Goal: Task Accomplishment & Management: Use online tool/utility

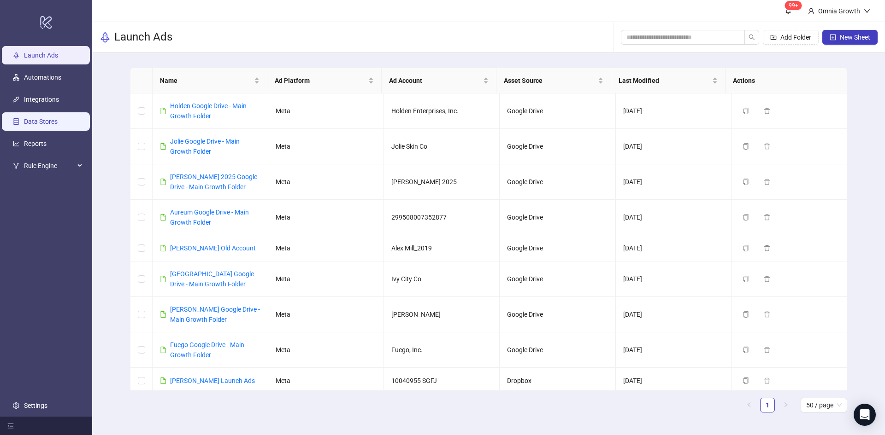
click at [55, 123] on link "Data Stores" at bounding box center [41, 121] width 34 height 7
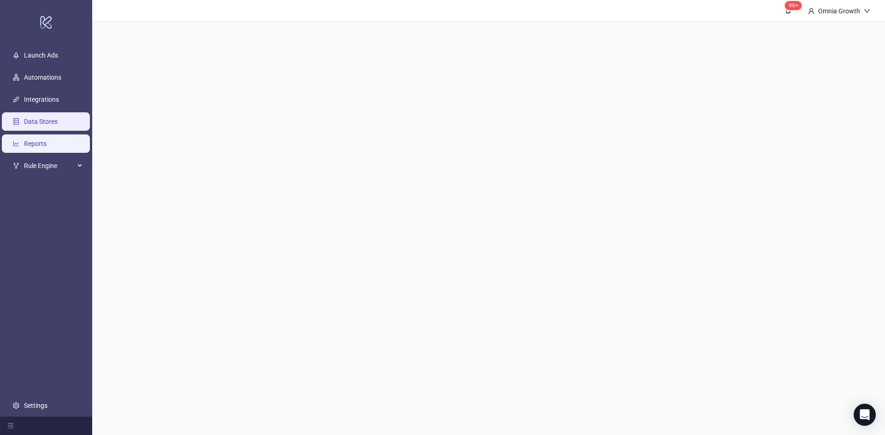
click at [47, 140] on link "Reports" at bounding box center [35, 143] width 23 height 7
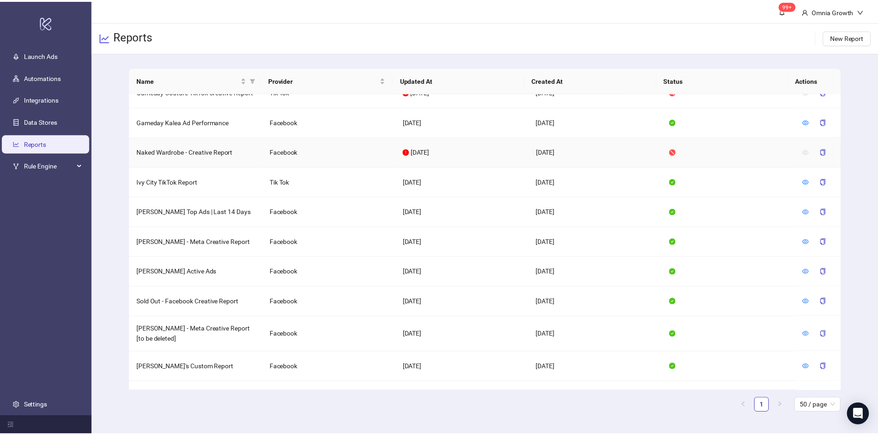
scroll to position [46, 0]
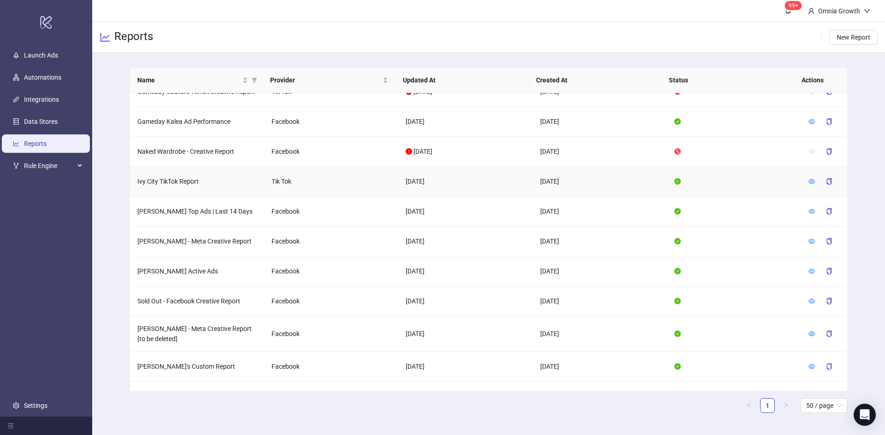
click at [177, 180] on td "Ivy City TikTok Report" at bounding box center [197, 182] width 134 height 30
click at [808, 180] on icon "eye" at bounding box center [811, 181] width 6 height 6
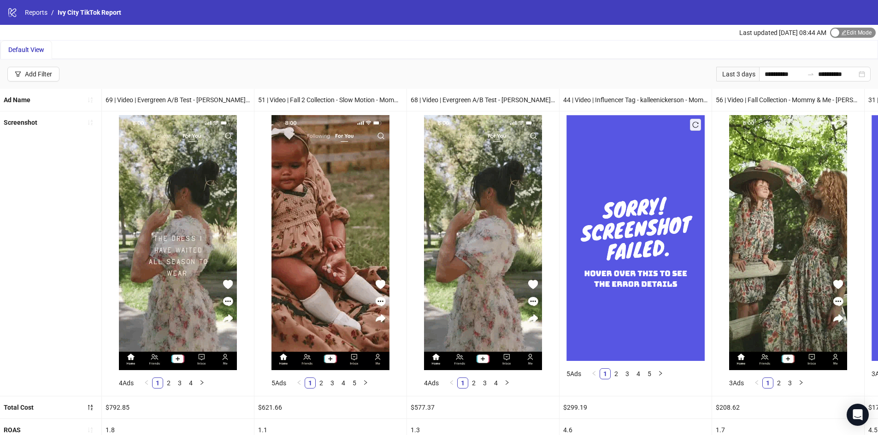
click at [843, 31] on span "Edit Mode Edit Mode" at bounding box center [853, 33] width 46 height 10
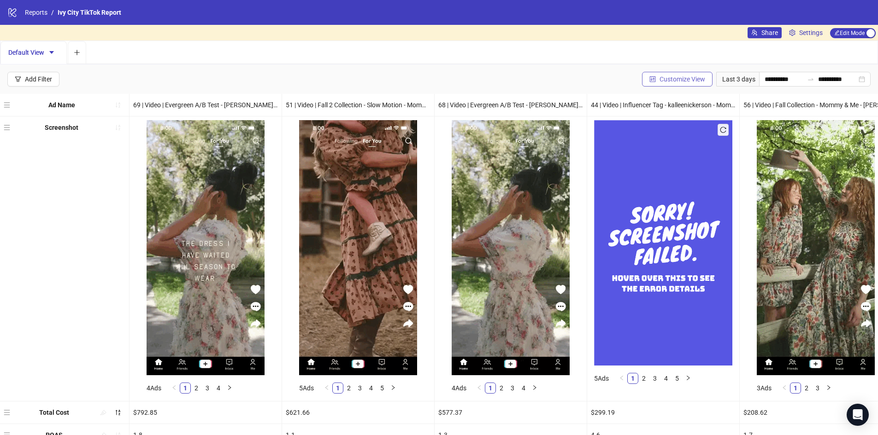
click at [676, 79] on span "Customize View" at bounding box center [682, 79] width 46 height 7
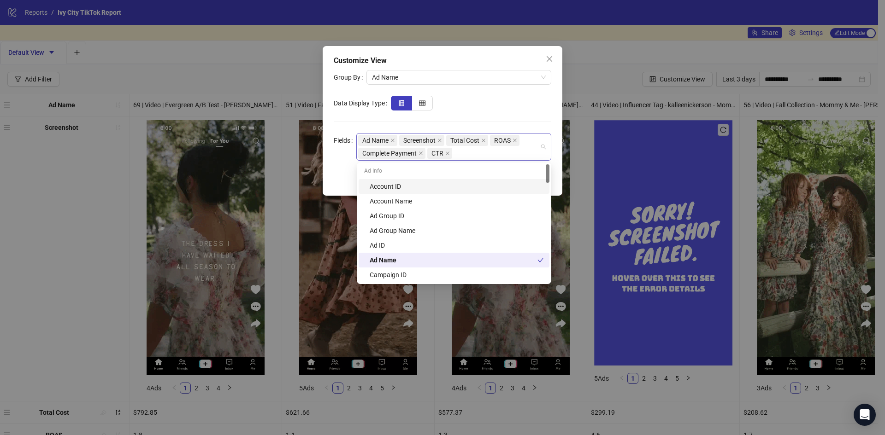
click at [480, 154] on div "Ad Name Screenshot Total Cost ROAS Complete Payment CTR" at bounding box center [449, 147] width 182 height 26
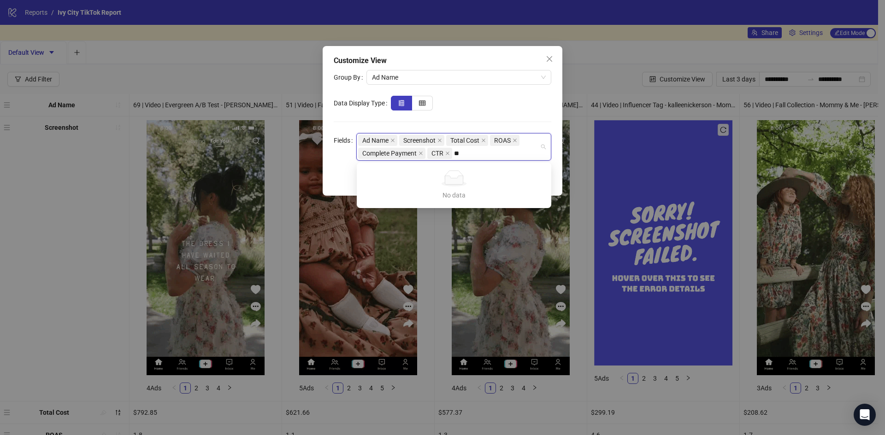
type input "*"
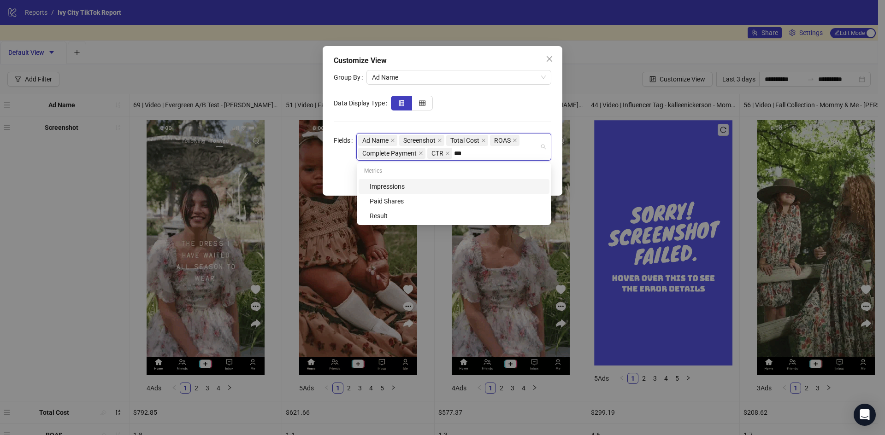
type input "****"
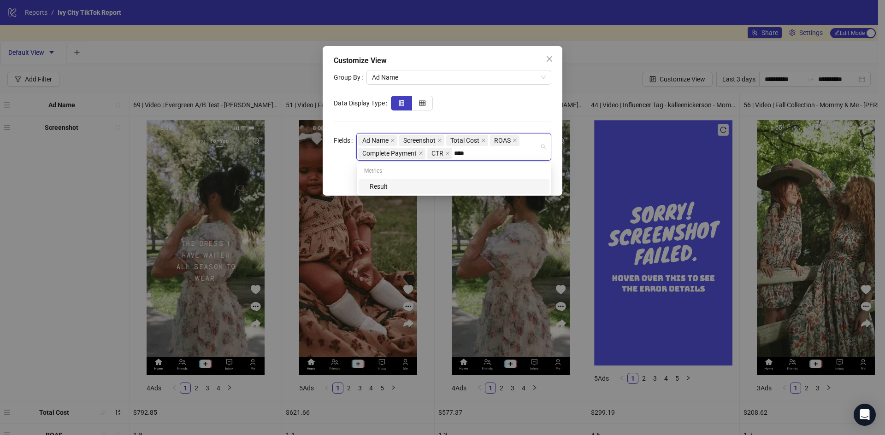
click at [447, 187] on div "Result" at bounding box center [456, 187] width 174 height 10
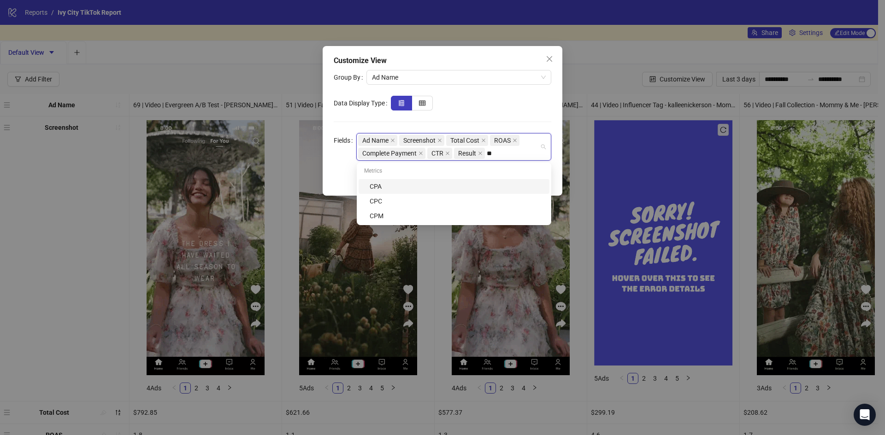
type input "***"
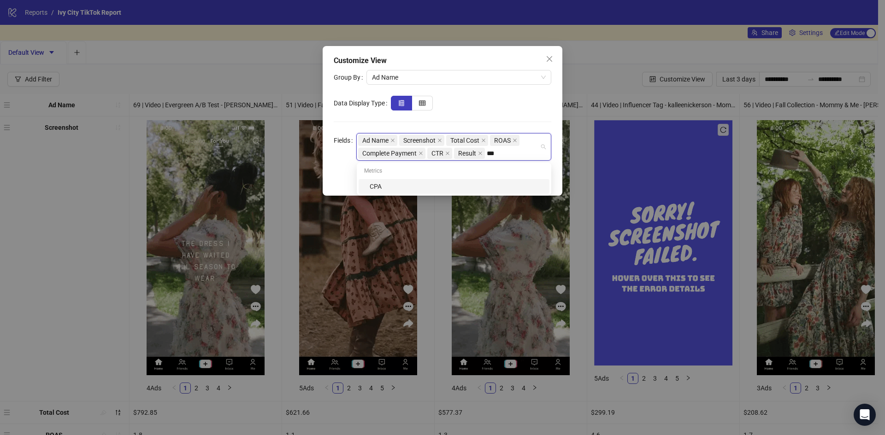
click at [490, 183] on div "CPA" at bounding box center [456, 187] width 174 height 10
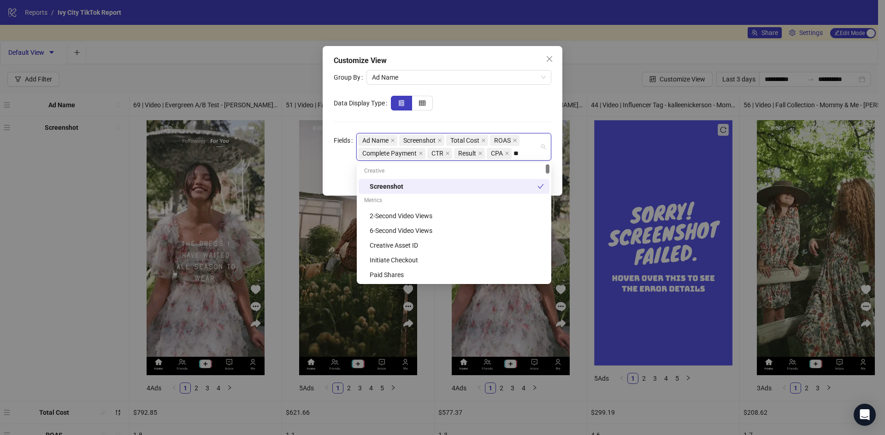
type input "*"
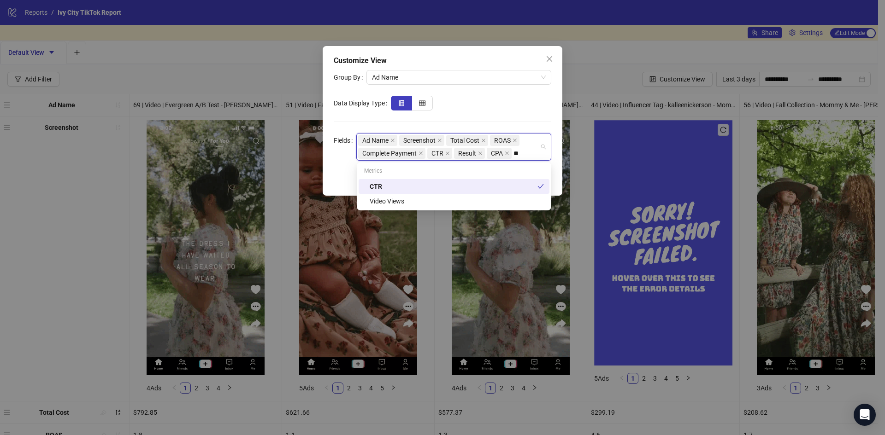
type input "***"
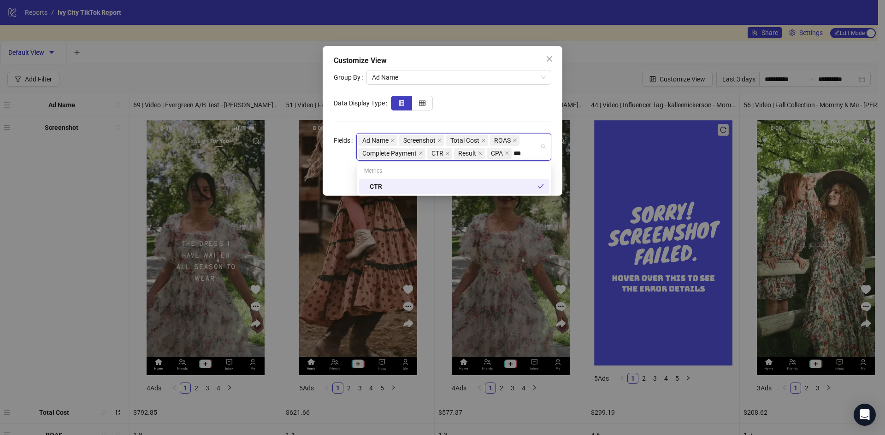
click at [498, 188] on div "CTR" at bounding box center [453, 187] width 168 height 10
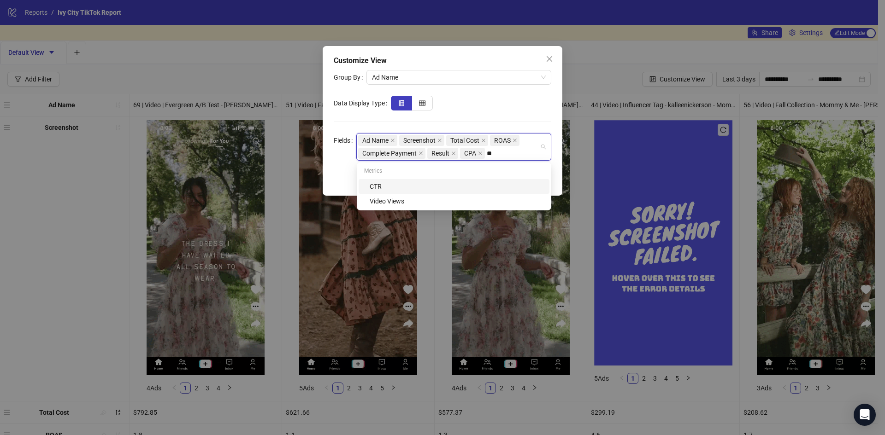
type input "***"
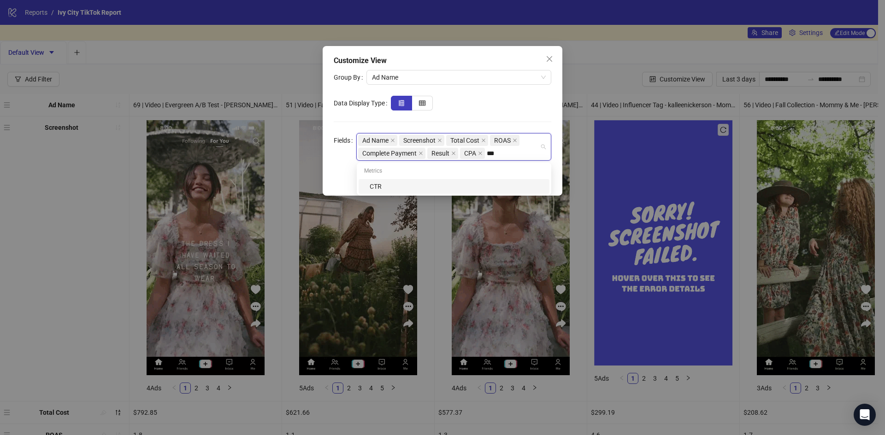
click at [513, 189] on div "CTR" at bounding box center [456, 187] width 174 height 10
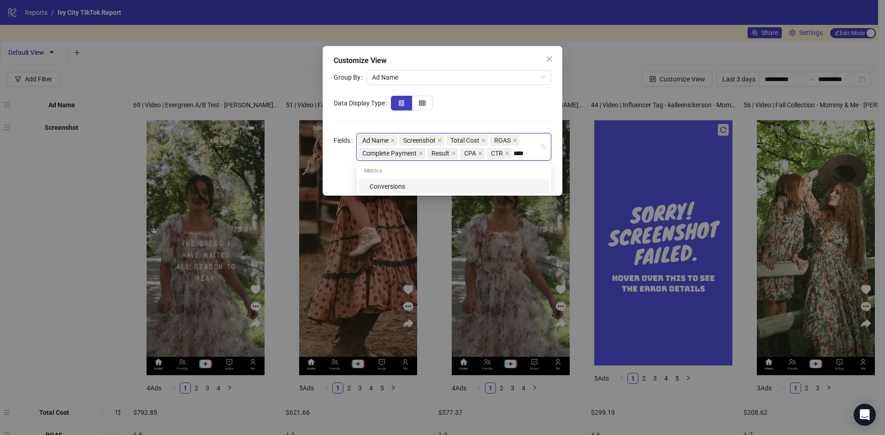
type input "***"
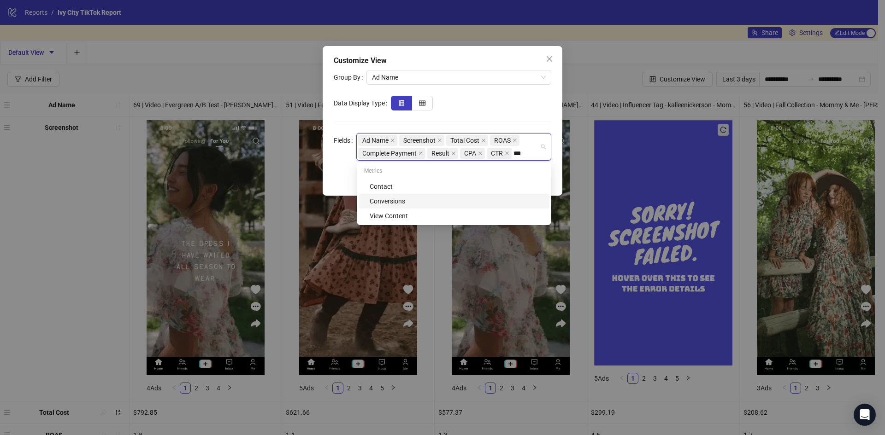
click at [470, 198] on div "Conversions" at bounding box center [456, 201] width 174 height 10
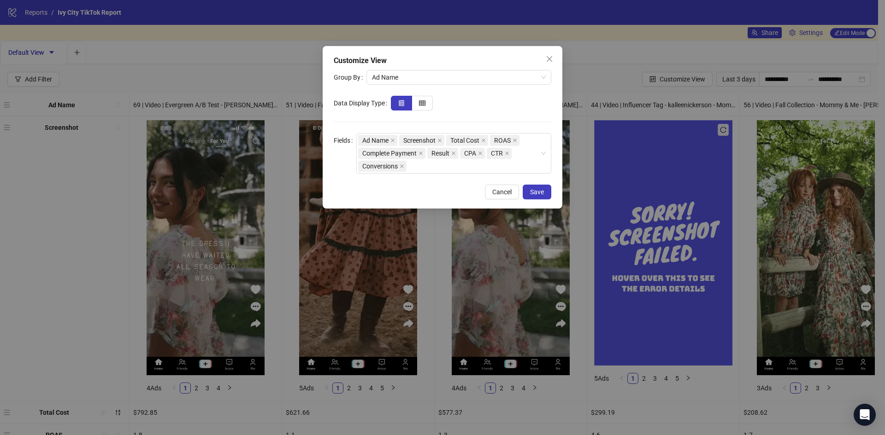
click at [520, 106] on div at bounding box center [471, 103] width 160 height 15
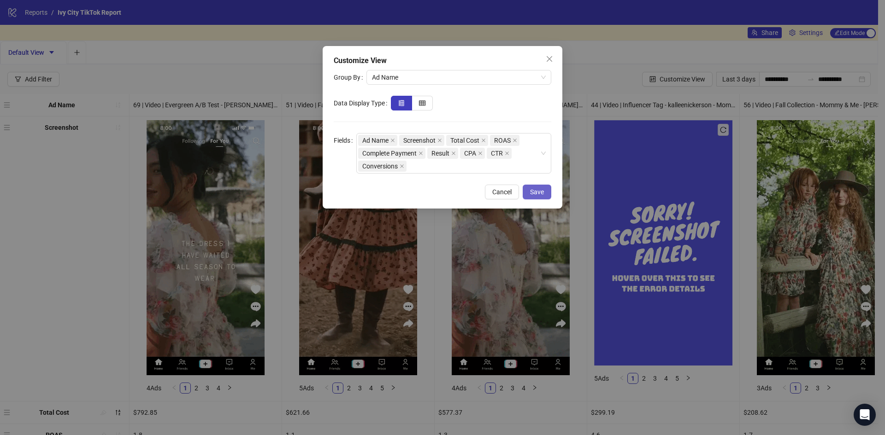
click at [538, 197] on button "Save" at bounding box center [536, 192] width 29 height 15
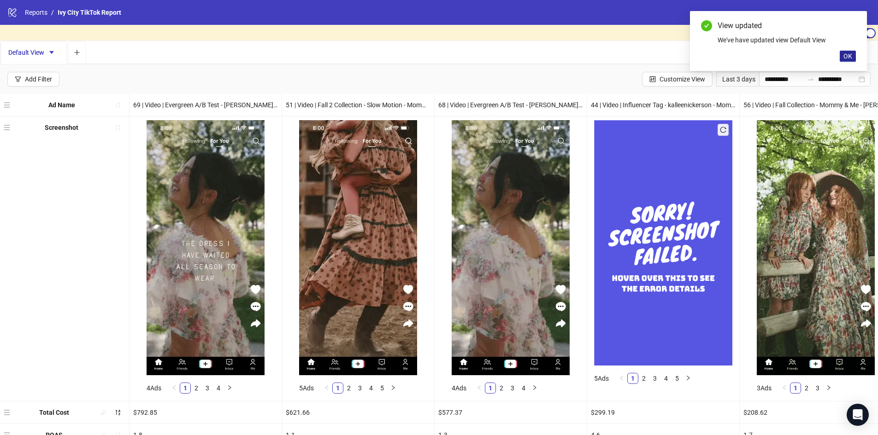
click at [850, 53] on span "OK" at bounding box center [847, 56] width 9 height 7
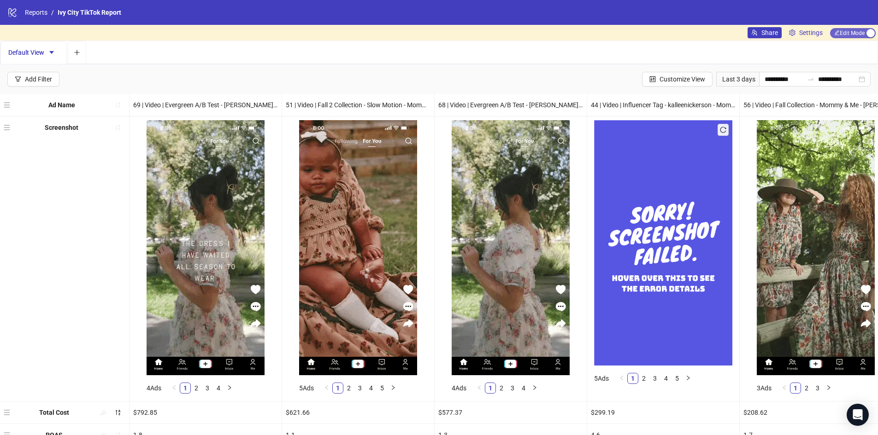
click at [861, 29] on span "Edit Mode Edit Mode" at bounding box center [853, 33] width 46 height 10
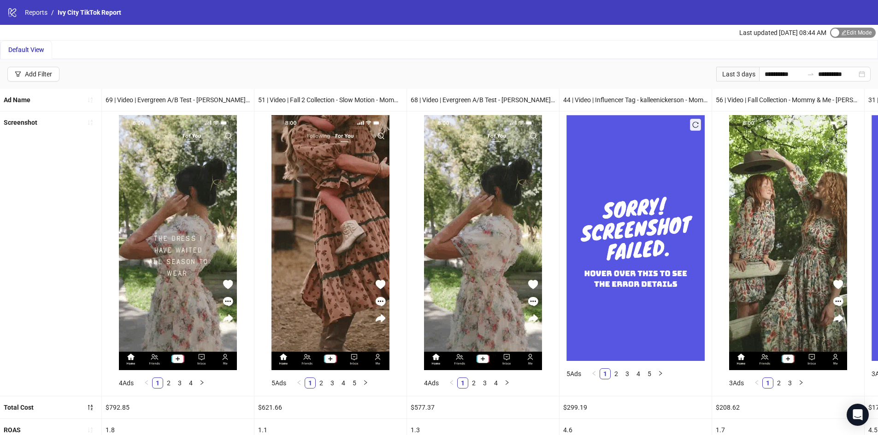
click at [853, 34] on span "Edit Mode Edit Mode" at bounding box center [853, 33] width 46 height 10
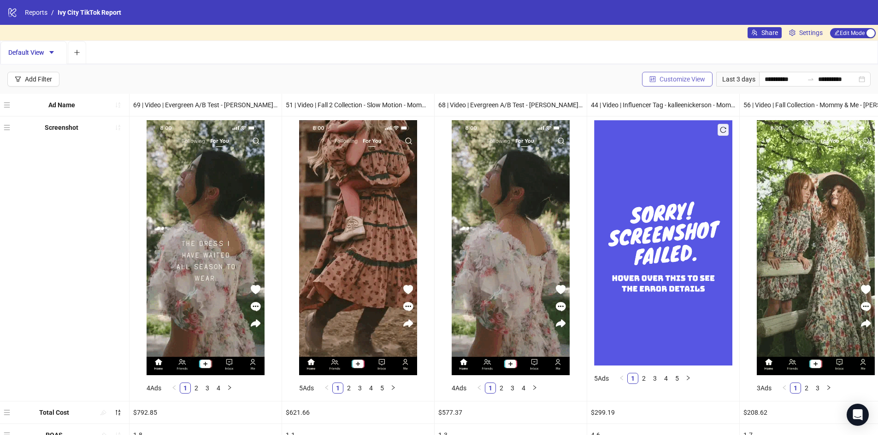
click at [697, 78] on button "Customize View" at bounding box center [677, 79] width 70 height 15
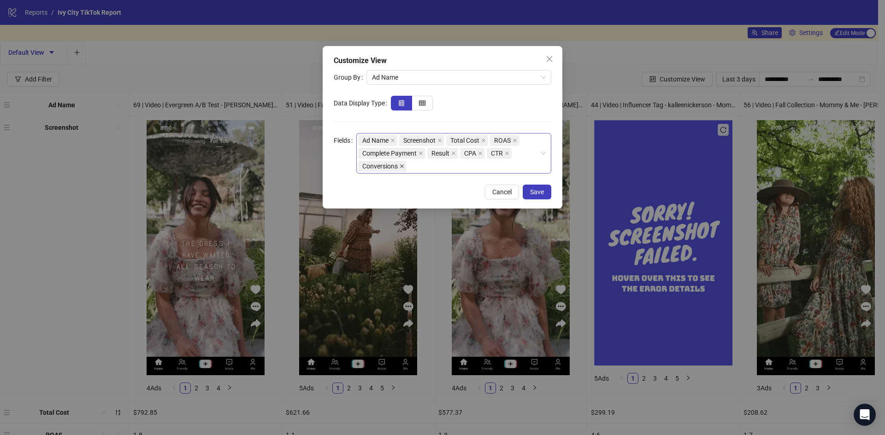
click at [403, 165] on icon "close" at bounding box center [401, 166] width 5 height 5
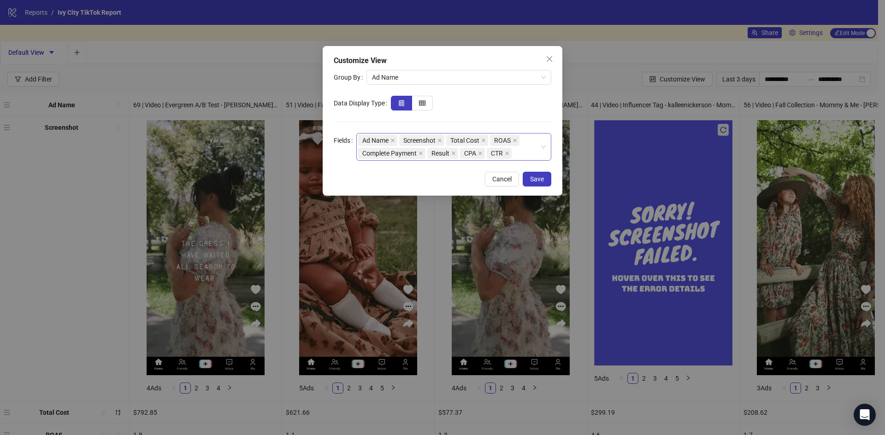
click at [531, 152] on div "Ad Name Screenshot Total Cost ROAS Complete Payment Result CPA CTR" at bounding box center [449, 147] width 182 height 26
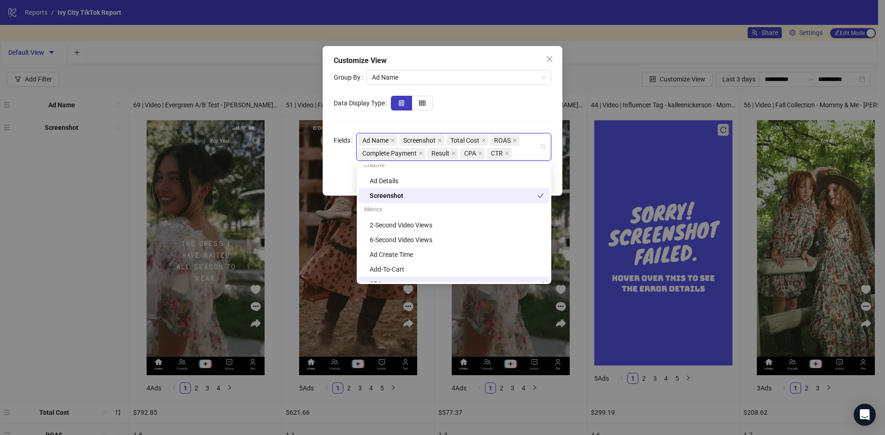
scroll to position [184, 0]
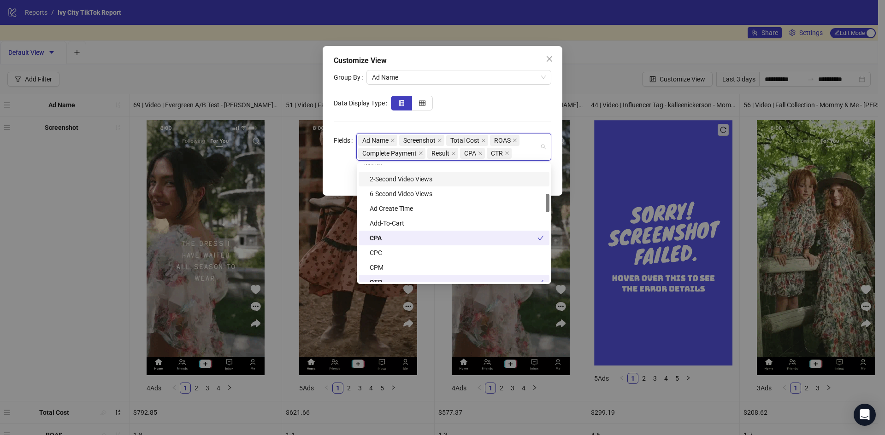
click at [519, 151] on div "Ad Name Screenshot Total Cost ROAS Complete Payment Result CPA CTR" at bounding box center [449, 147] width 182 height 26
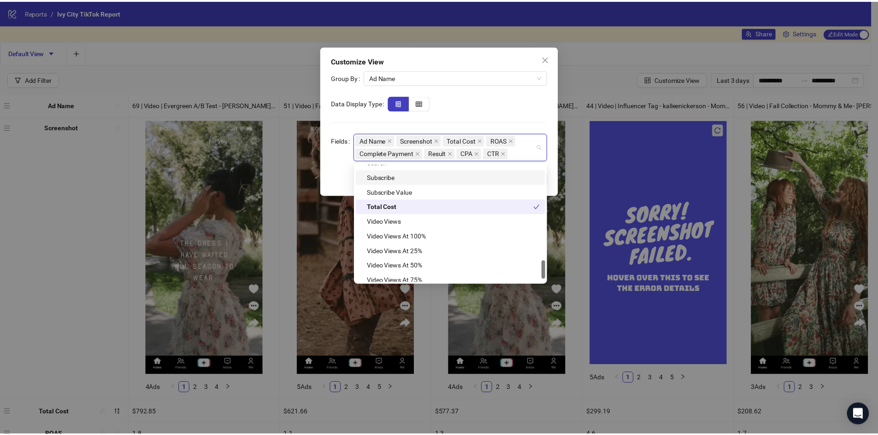
scroll to position [619, 0]
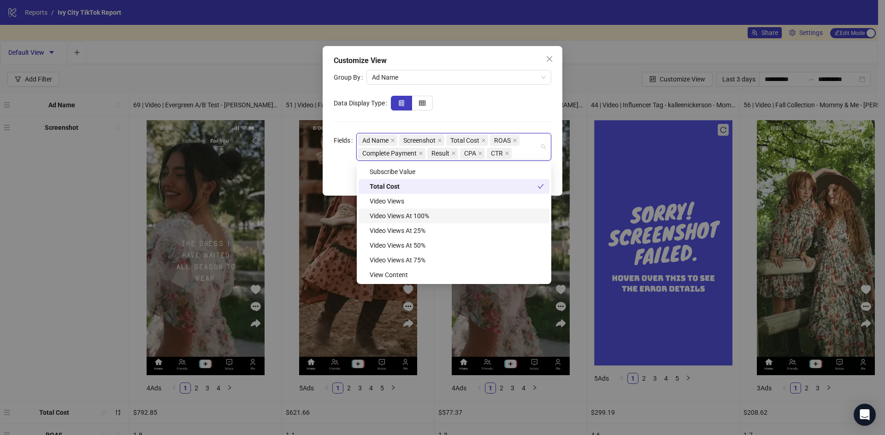
click at [470, 218] on div "Video Views At 100%" at bounding box center [456, 216] width 174 height 10
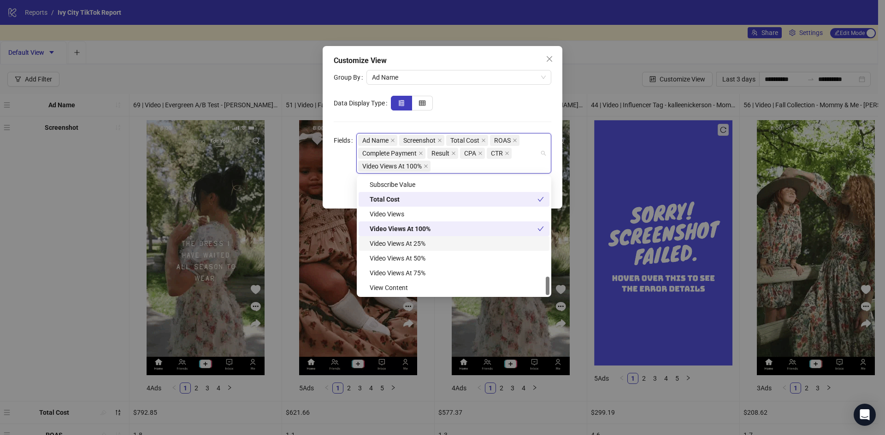
click at [448, 244] on div "Video Views At 25%" at bounding box center [456, 244] width 174 height 10
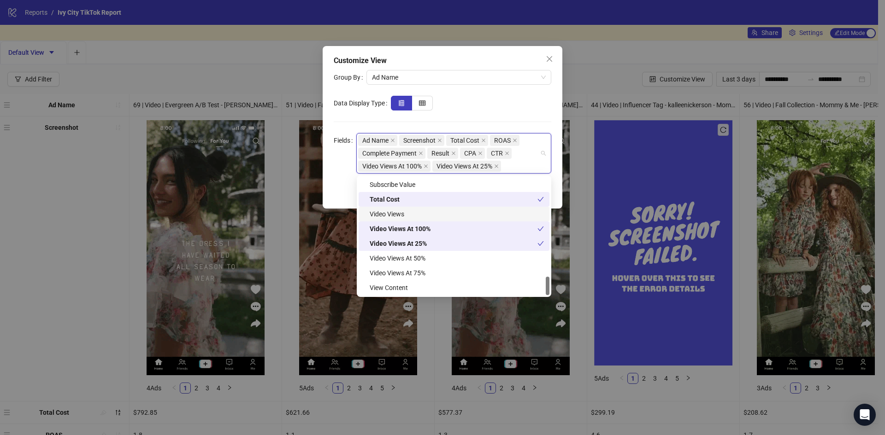
drag, startPoint x: 425, startPoint y: 164, endPoint x: 495, endPoint y: 220, distance: 89.2
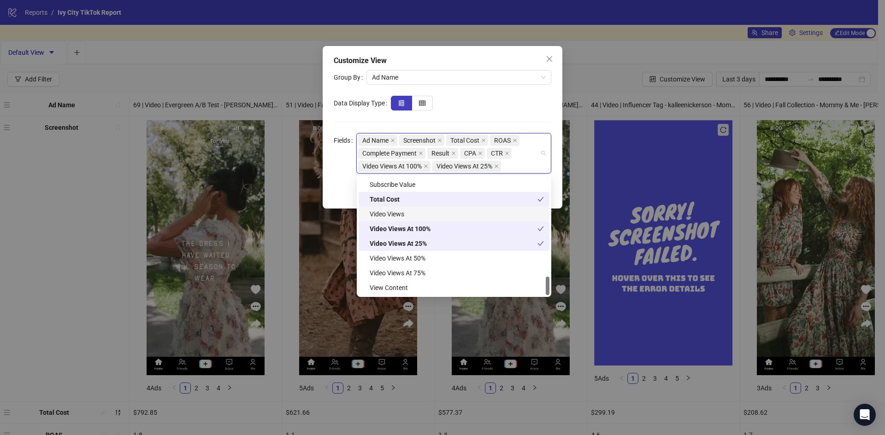
click at [493, 221] on body "**********" at bounding box center [439, 217] width 878 height 435
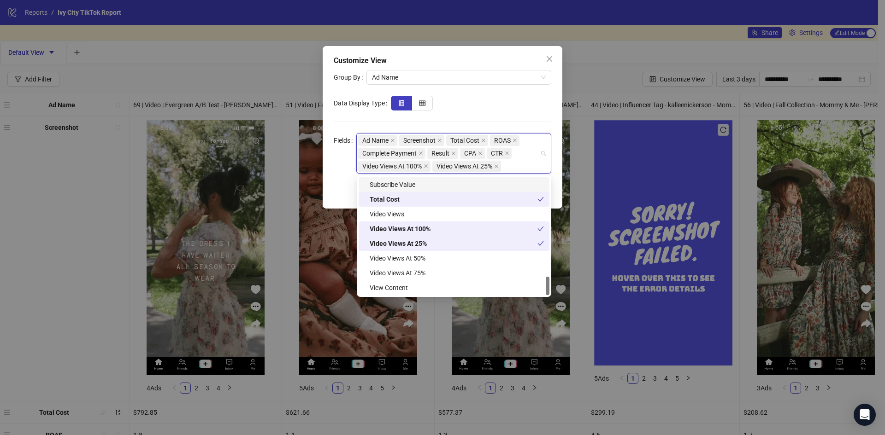
click at [536, 101] on div at bounding box center [471, 103] width 160 height 15
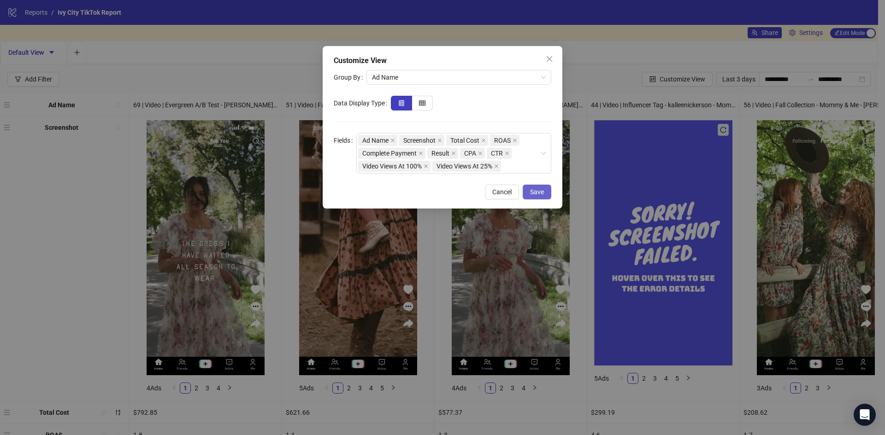
click at [542, 188] on span "Save" at bounding box center [537, 191] width 14 height 7
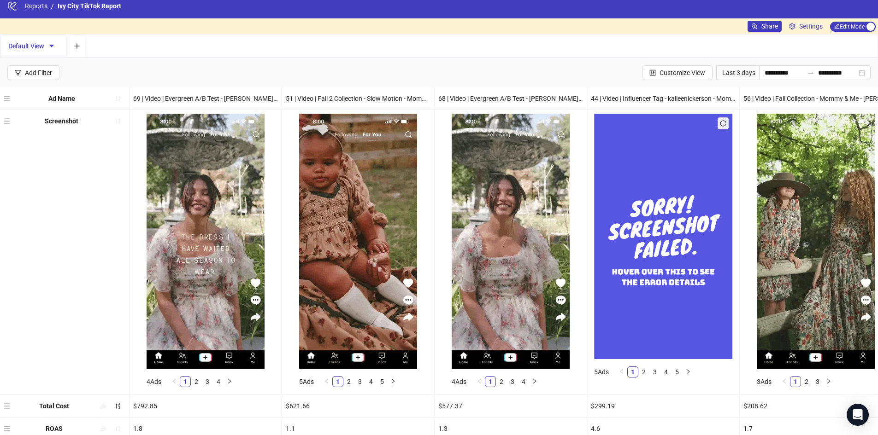
scroll to position [0, 0]
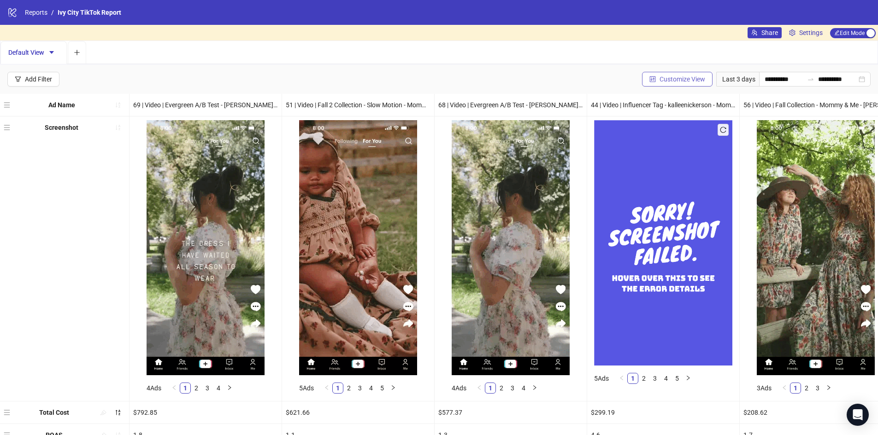
click at [659, 77] on span "Customize View" at bounding box center [682, 79] width 46 height 7
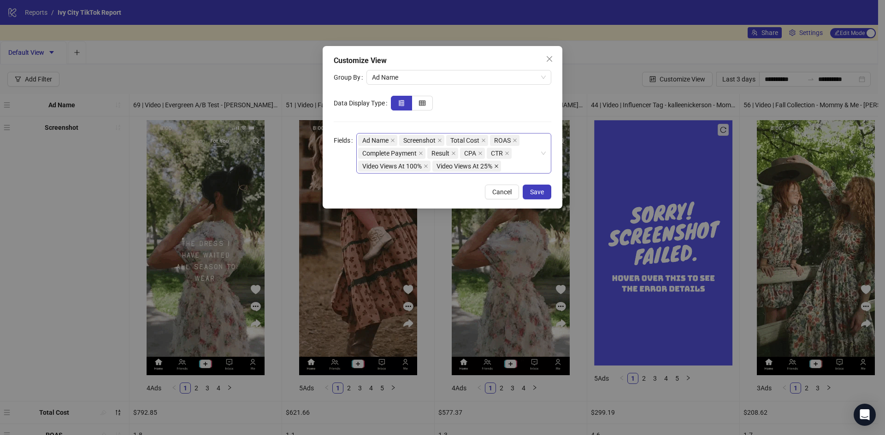
click at [498, 165] on icon "close" at bounding box center [496, 166] width 4 height 4
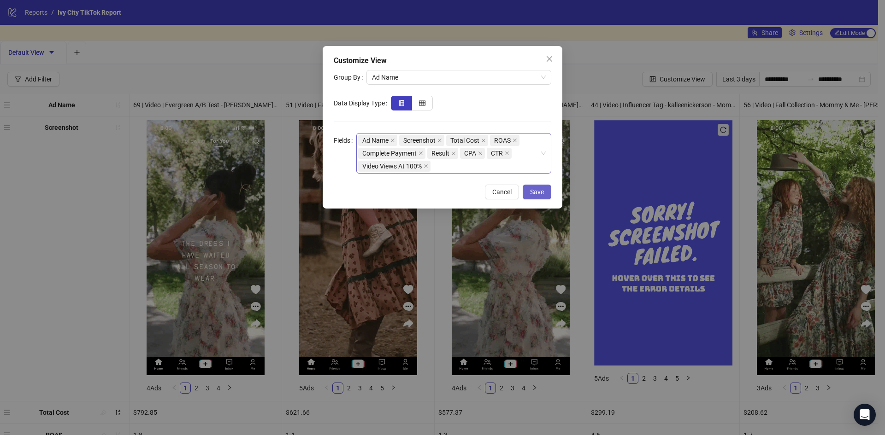
click at [537, 192] on span "Save" at bounding box center [537, 191] width 14 height 7
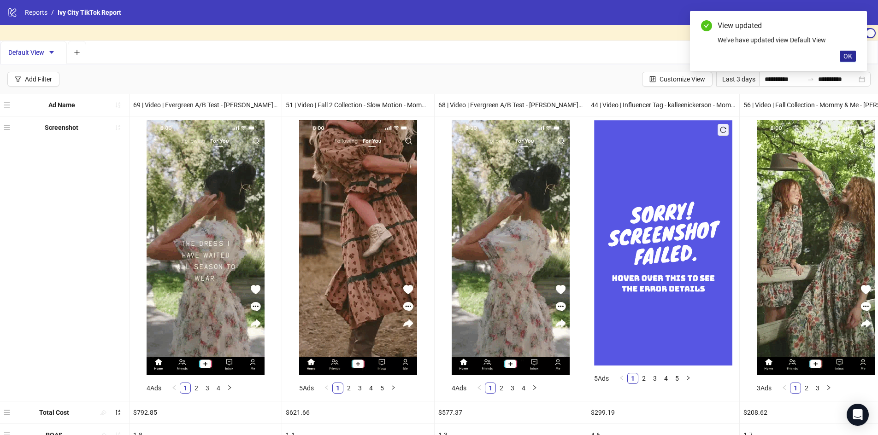
click at [848, 56] on span "OK" at bounding box center [847, 56] width 9 height 7
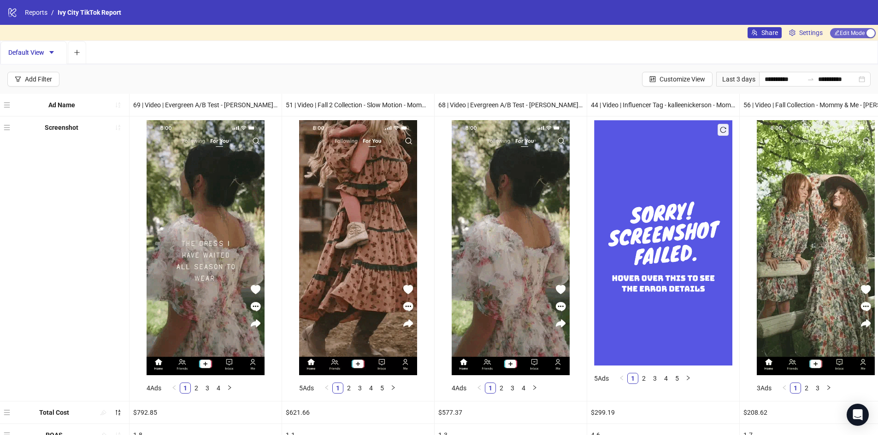
click at [861, 31] on span "Edit Mode Edit Mode" at bounding box center [853, 33] width 46 height 10
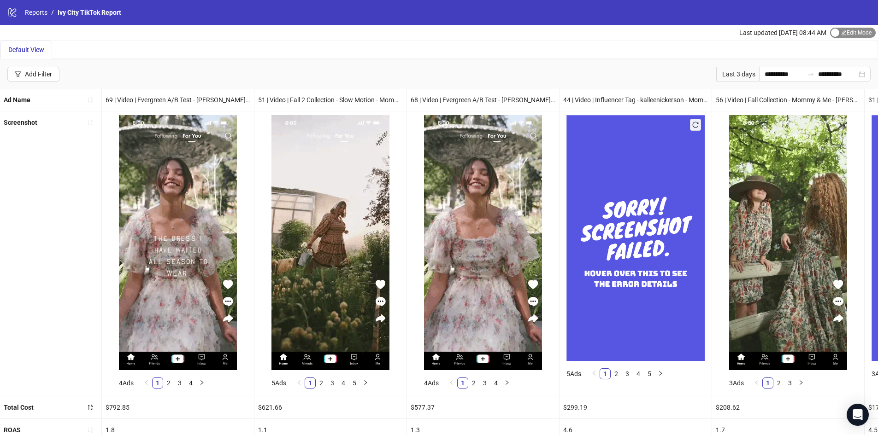
click at [849, 31] on span "Edit Mode Edit Mode" at bounding box center [853, 33] width 46 height 10
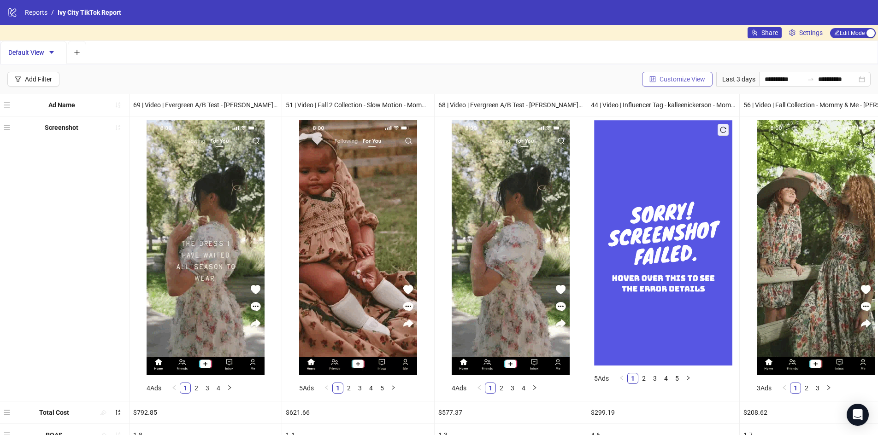
click at [670, 82] on span "Customize View" at bounding box center [682, 79] width 46 height 7
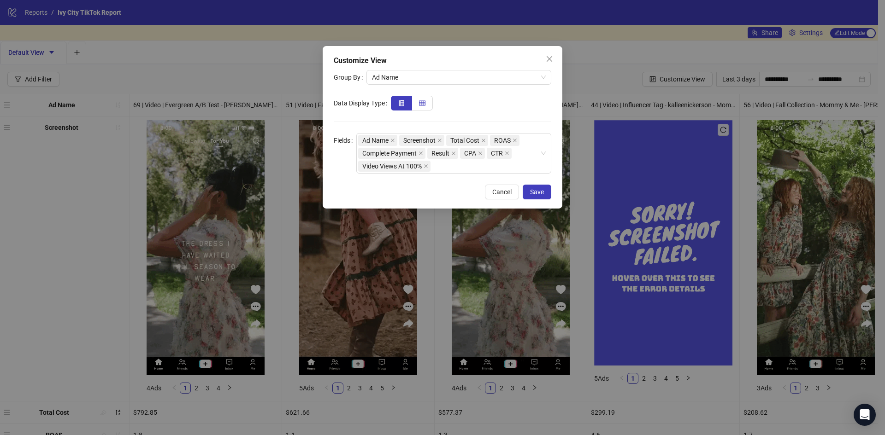
click at [423, 105] on span at bounding box center [422, 103] width 6 height 7
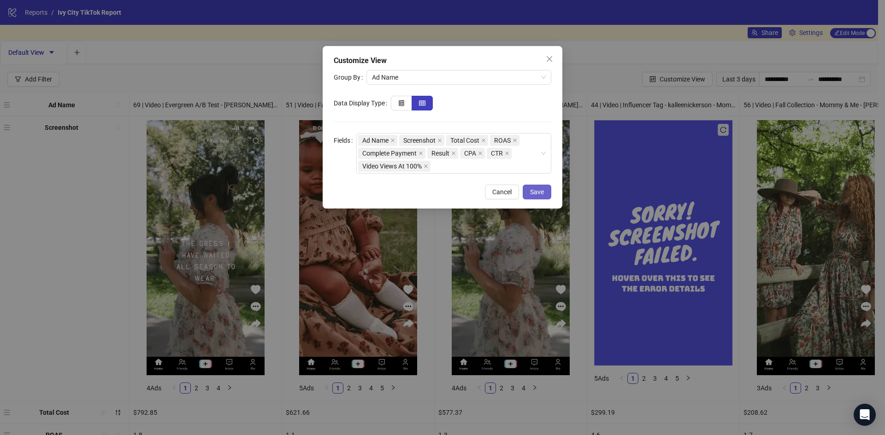
click at [535, 191] on span "Save" at bounding box center [537, 191] width 14 height 7
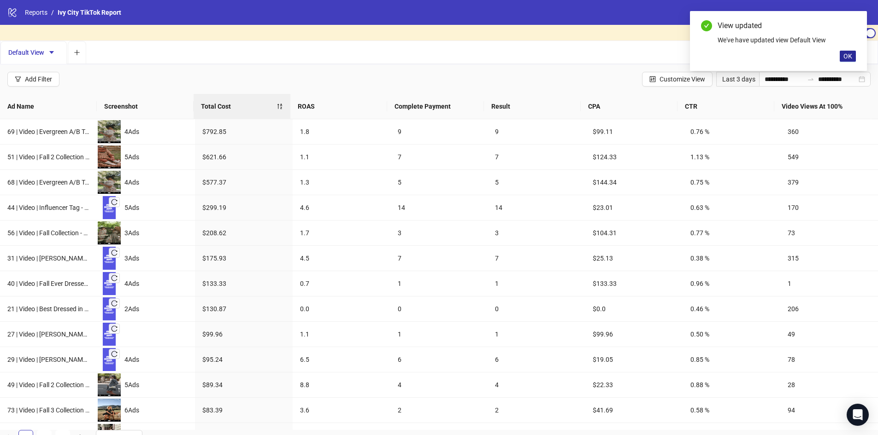
click at [848, 58] on span "OK" at bounding box center [847, 56] width 9 height 7
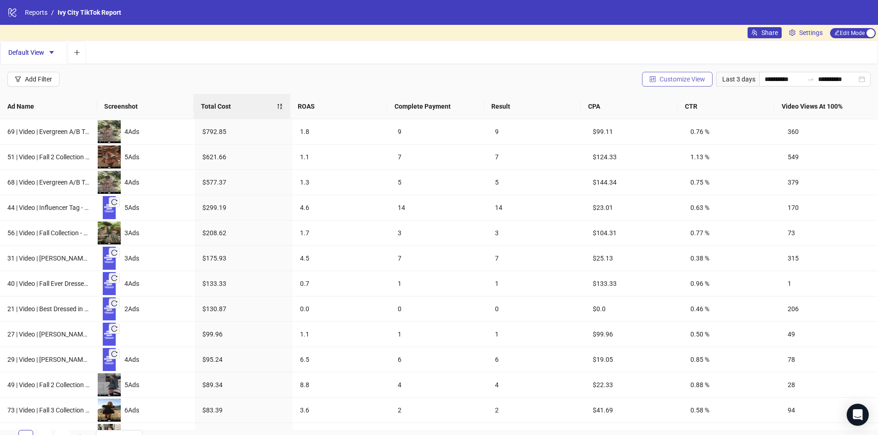
click at [667, 78] on span "Customize View" at bounding box center [682, 79] width 46 height 7
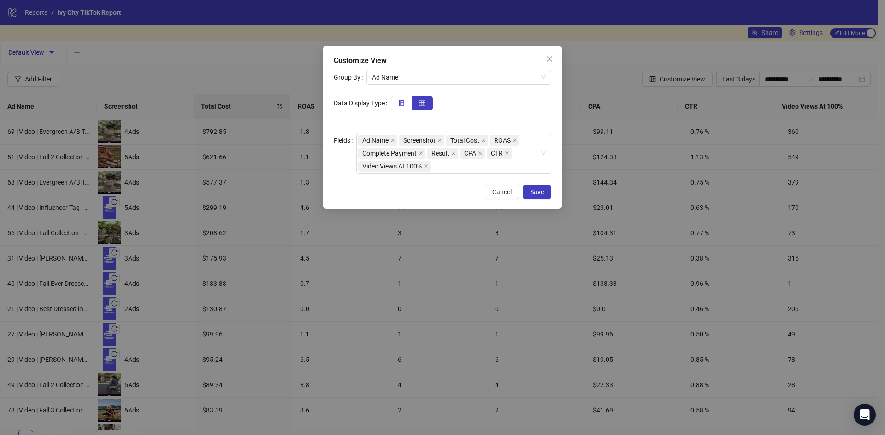
click at [402, 110] on label at bounding box center [401, 103] width 21 height 15
click at [539, 191] on span "Save" at bounding box center [537, 191] width 14 height 7
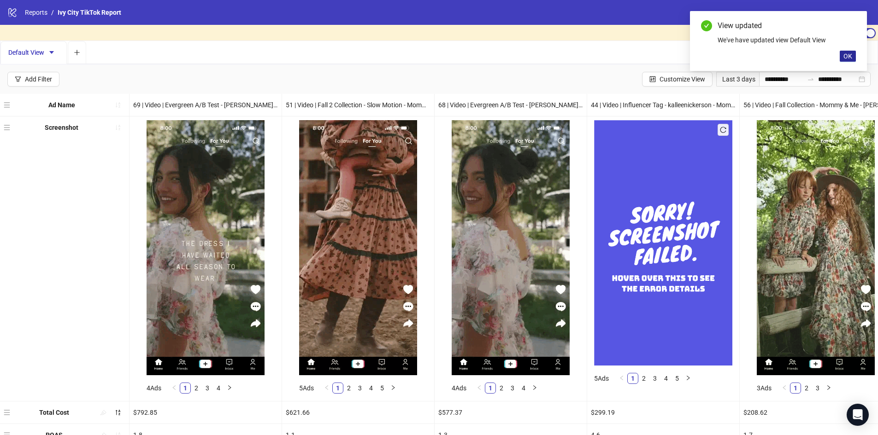
click at [848, 58] on span "OK" at bounding box center [847, 56] width 9 height 7
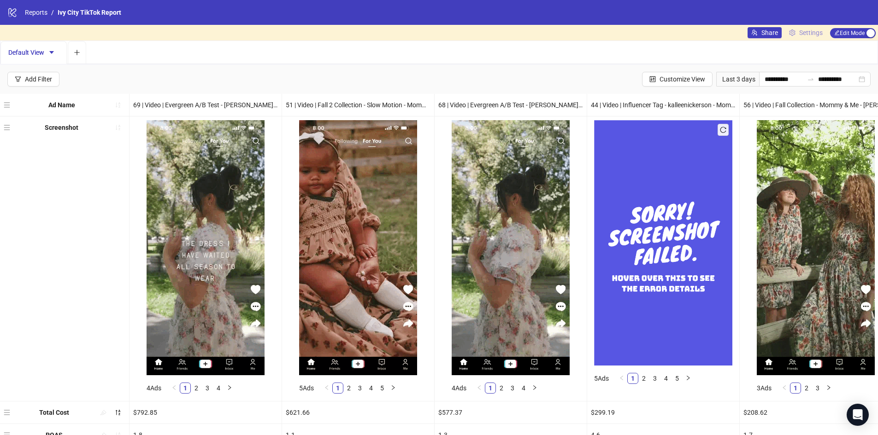
click at [813, 34] on span "Settings" at bounding box center [810, 33] width 23 height 10
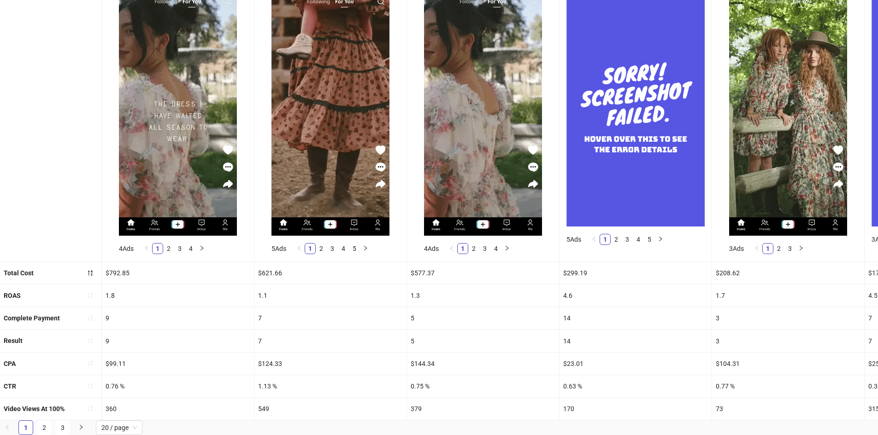
scroll to position [141, 0]
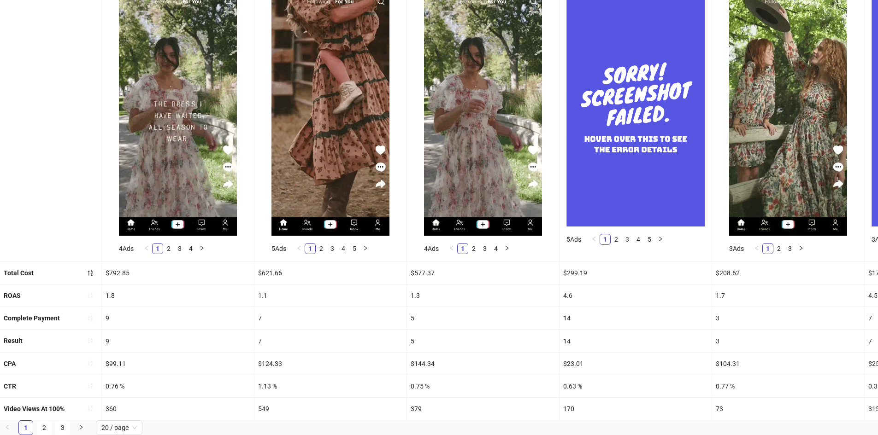
drag, startPoint x: 90, startPoint y: 266, endPoint x: 515, endPoint y: 287, distance: 425.7
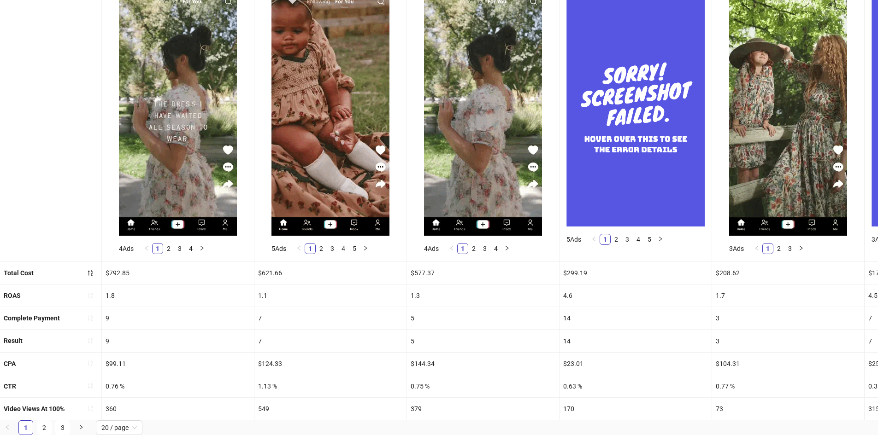
click at [462, 327] on ul "Ad Name 69 | Video | Evergreen A/B Test - Florentina - With Copy v2 | Text Over…" at bounding box center [439, 187] width 878 height 466
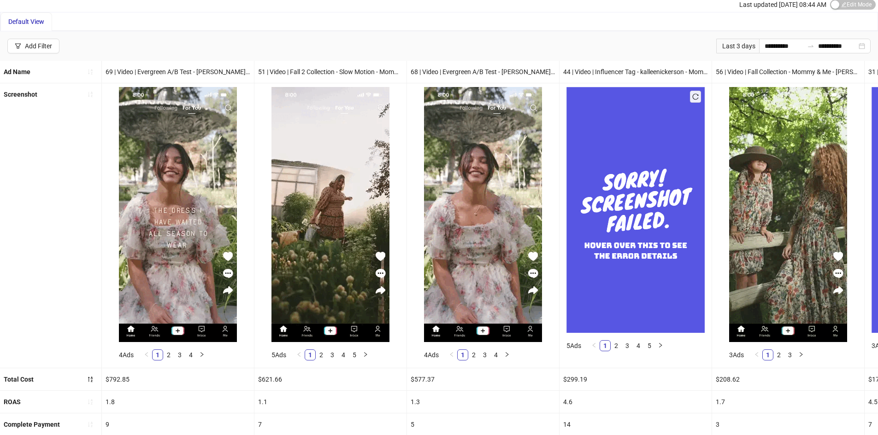
scroll to position [0, 0]
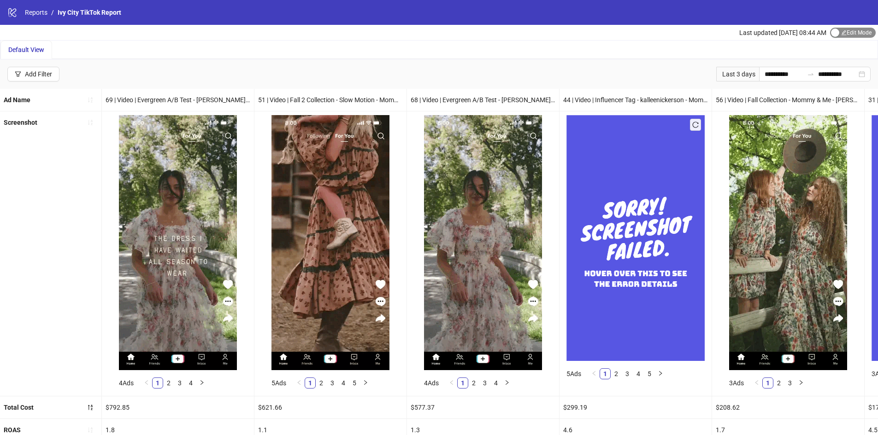
drag, startPoint x: 841, startPoint y: 34, endPoint x: 836, endPoint y: 37, distance: 6.0
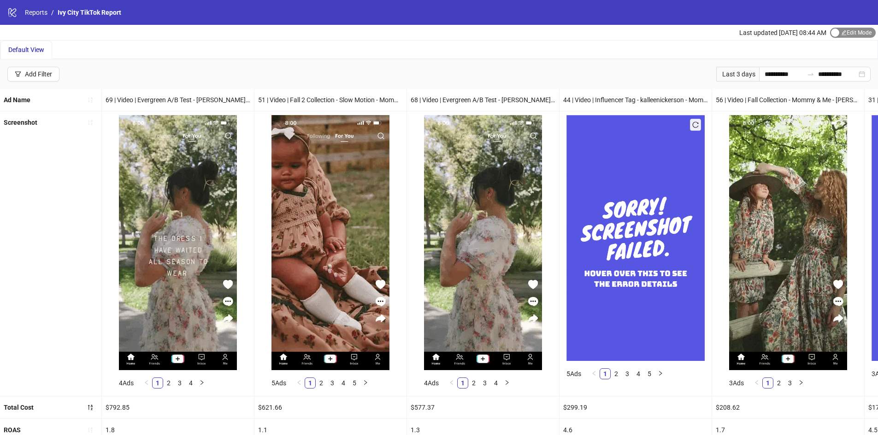
click at [842, 33] on span "Edit Mode Edit Mode" at bounding box center [853, 33] width 46 height 10
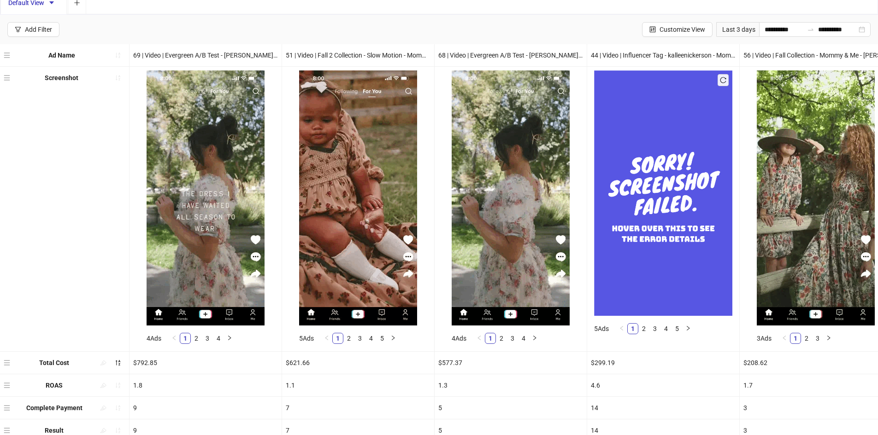
scroll to position [146, 0]
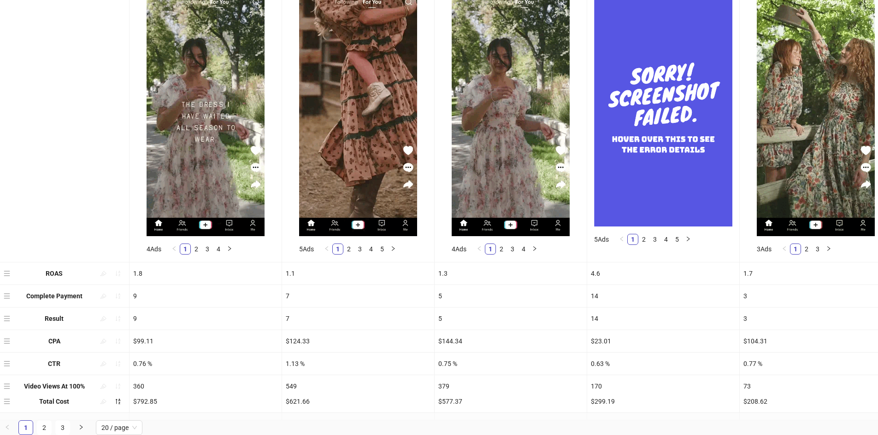
drag, startPoint x: 8, startPoint y: 267, endPoint x: 8, endPoint y: 414, distance: 147.0
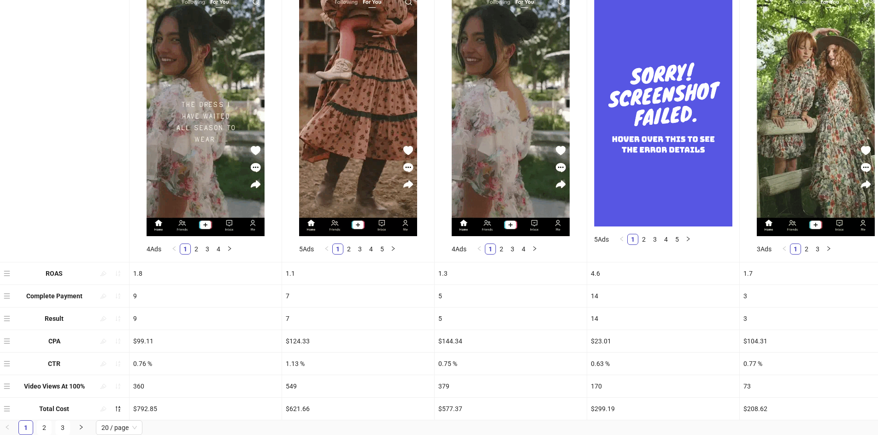
click at [53, 214] on div "Screenshot" at bounding box center [64, 119] width 129 height 285
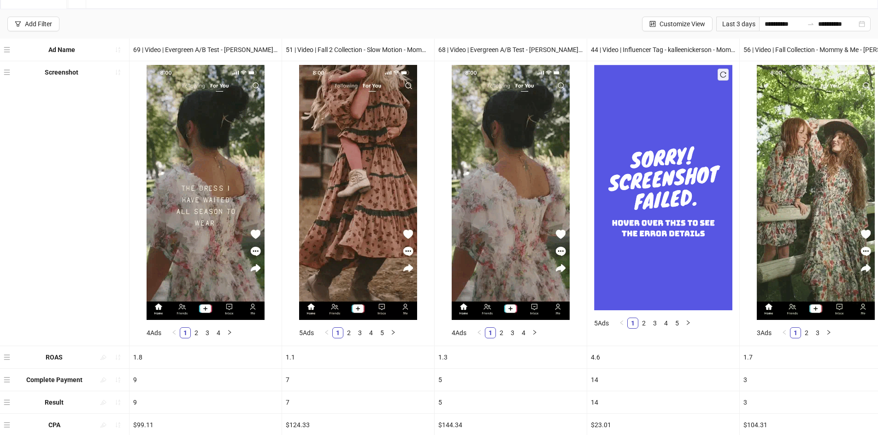
scroll to position [54, 0]
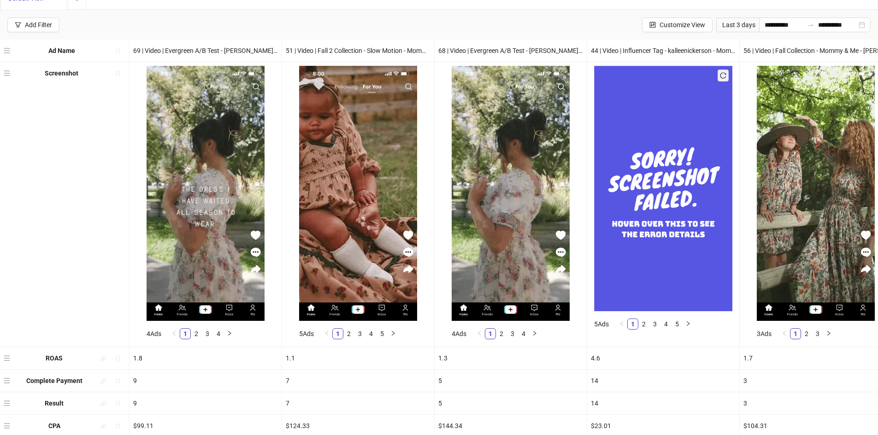
click at [59, 189] on div "Screenshot" at bounding box center [64, 204] width 129 height 285
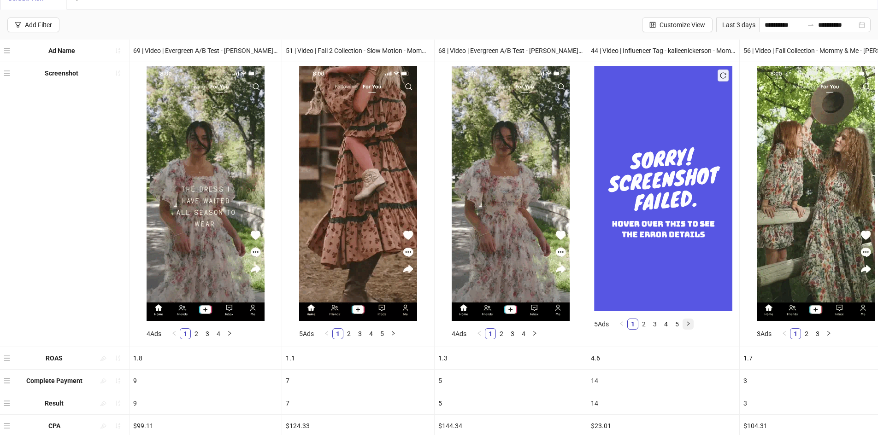
click at [686, 323] on icon "right" at bounding box center [688, 324] width 6 height 6
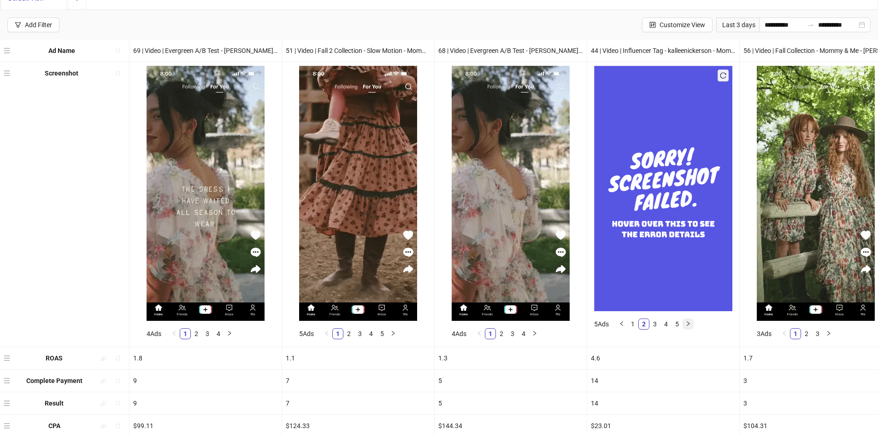
click at [686, 323] on icon "right" at bounding box center [688, 324] width 6 height 6
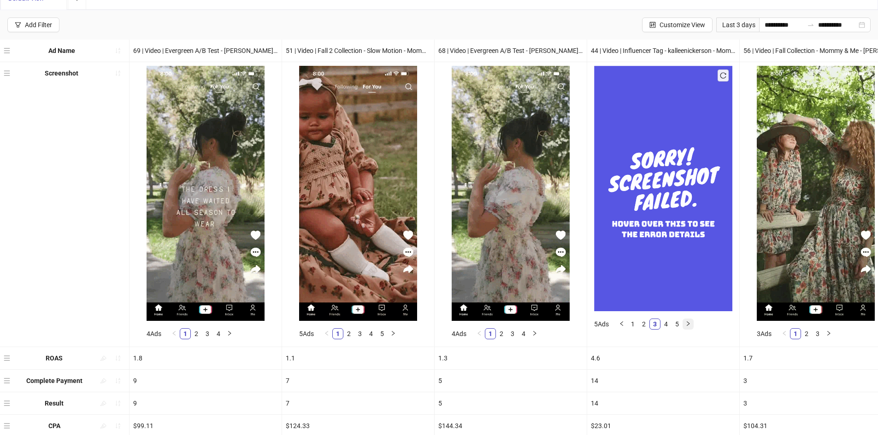
click at [686, 323] on icon "right" at bounding box center [688, 324] width 6 height 6
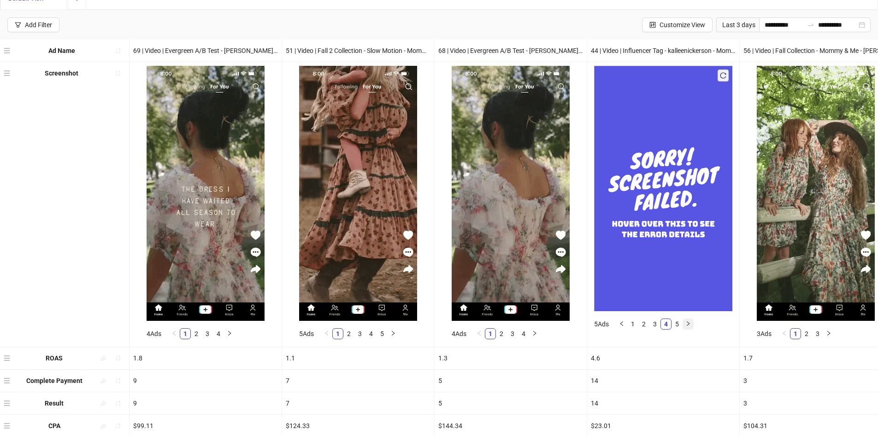
click at [686, 323] on icon "right" at bounding box center [688, 324] width 6 height 6
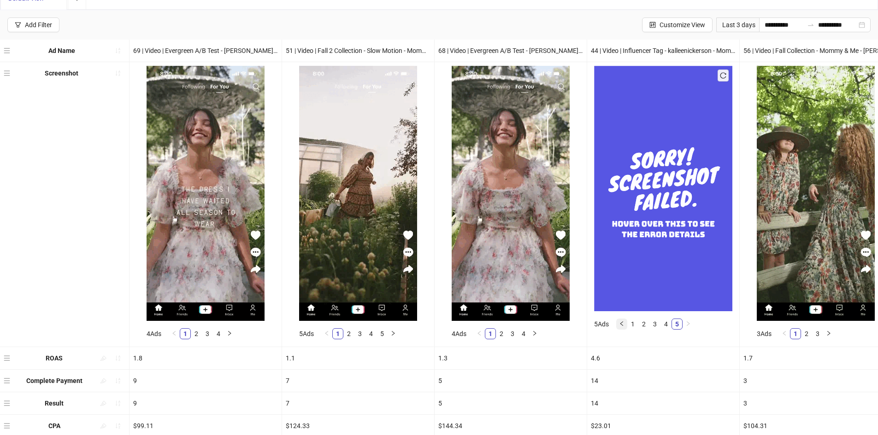
click at [623, 325] on icon "left" at bounding box center [622, 324] width 6 height 6
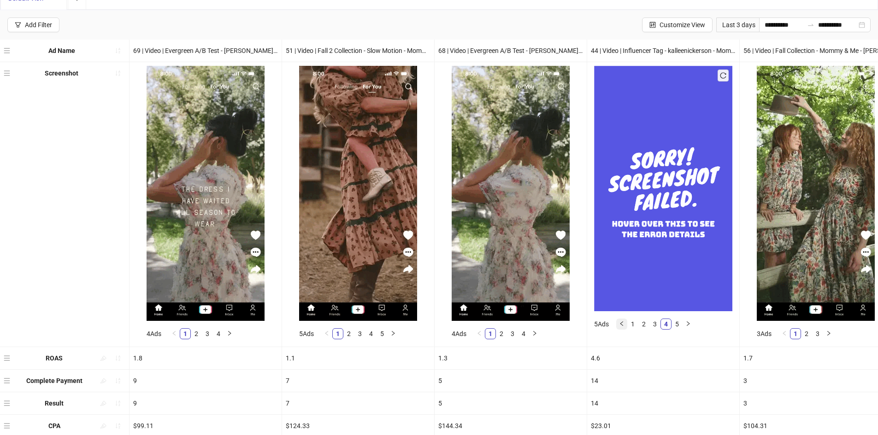
click at [623, 325] on icon "left" at bounding box center [622, 324] width 6 height 6
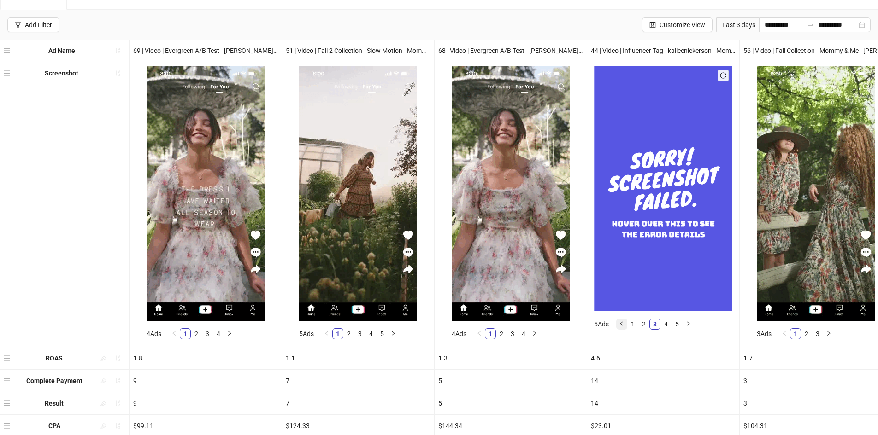
click at [623, 325] on icon "left" at bounding box center [622, 324] width 6 height 6
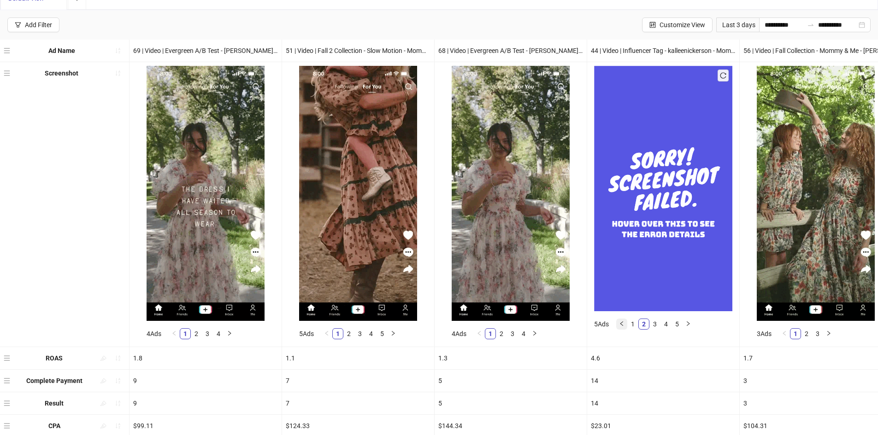
click at [623, 325] on icon "left" at bounding box center [622, 324] width 6 height 6
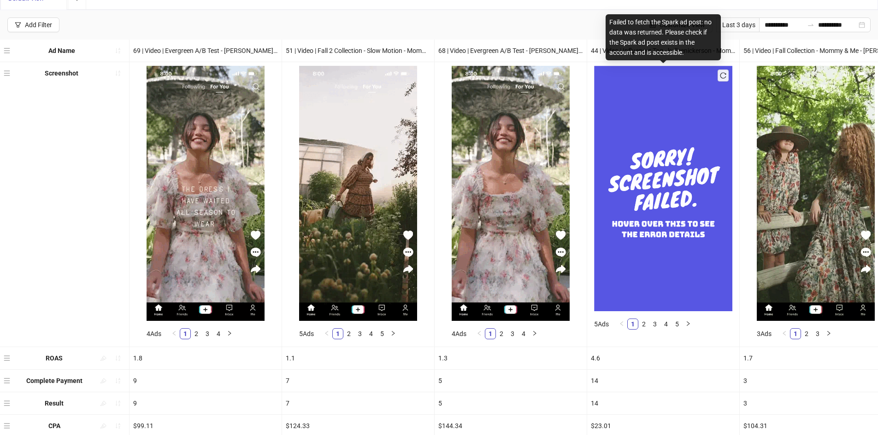
click at [643, 248] on img at bounding box center [663, 189] width 138 height 246
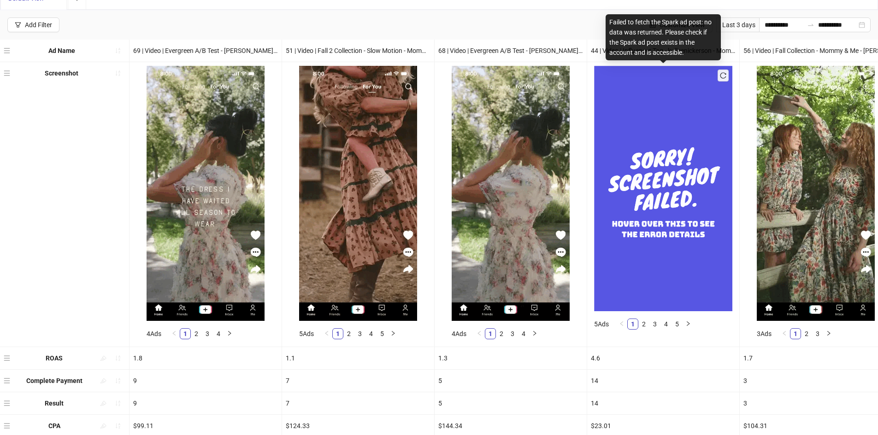
click at [681, 190] on img at bounding box center [663, 189] width 138 height 246
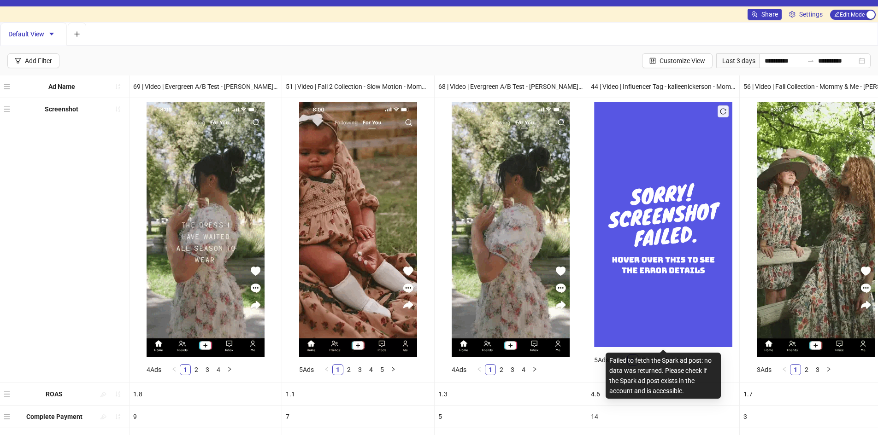
scroll to position [0, 0]
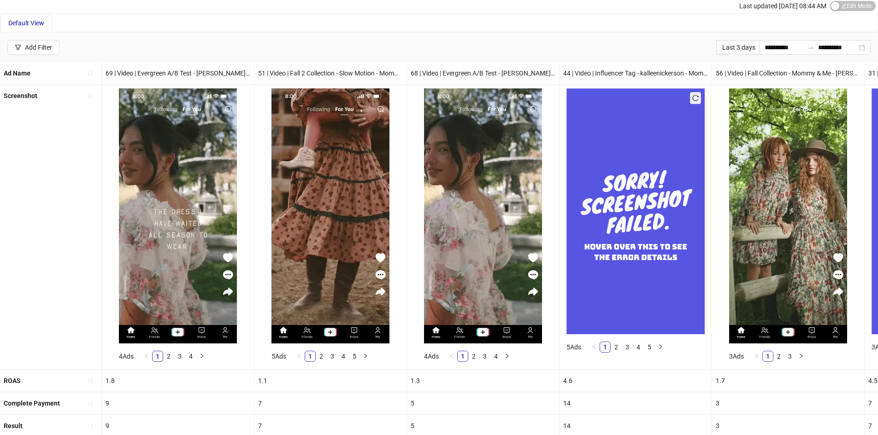
scroll to position [46, 0]
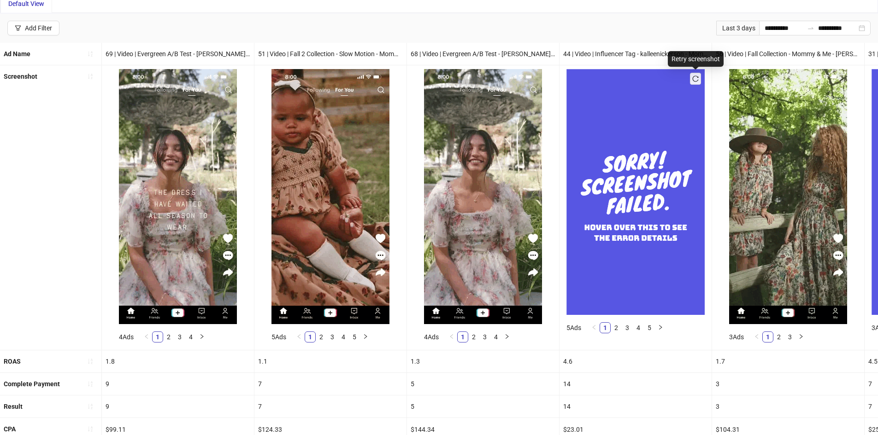
click at [694, 79] on icon "reload" at bounding box center [695, 79] width 6 height 6
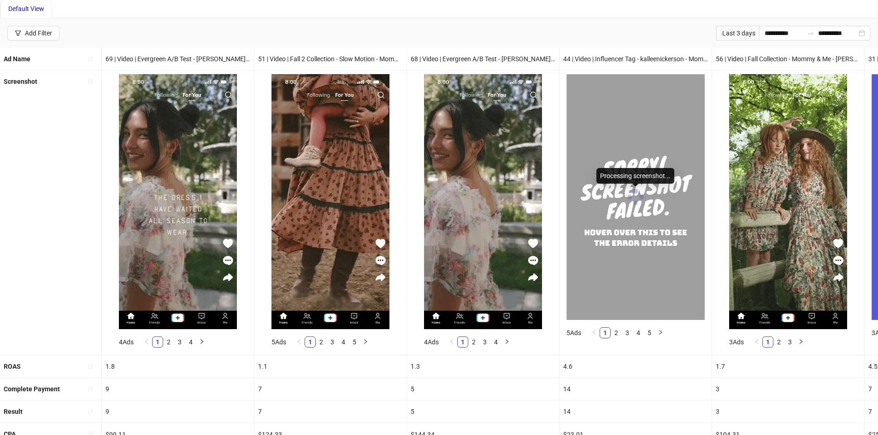
scroll to position [0, 0]
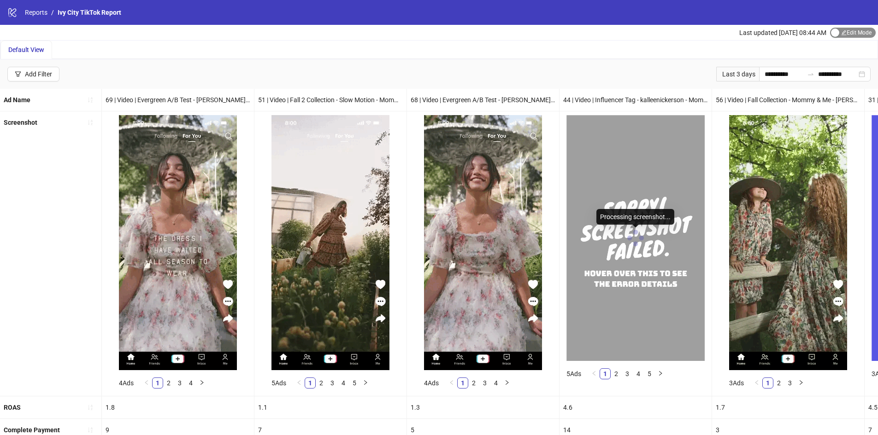
click at [846, 29] on span "Edit Mode Edit Mode" at bounding box center [853, 33] width 46 height 10
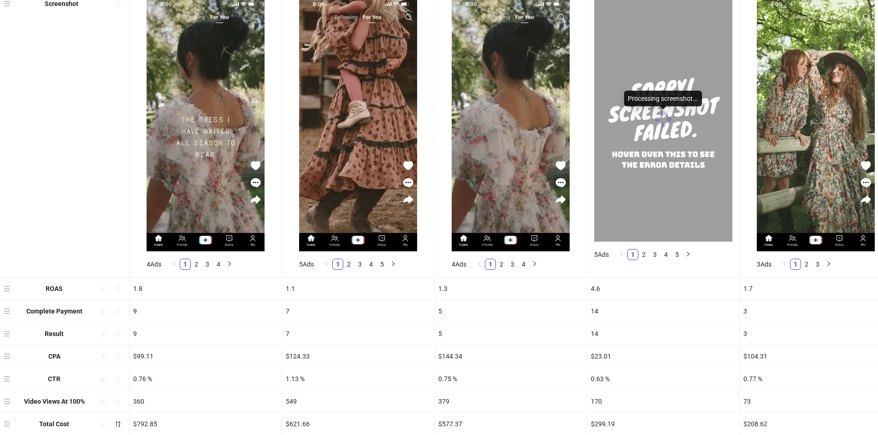
scroll to position [146, 0]
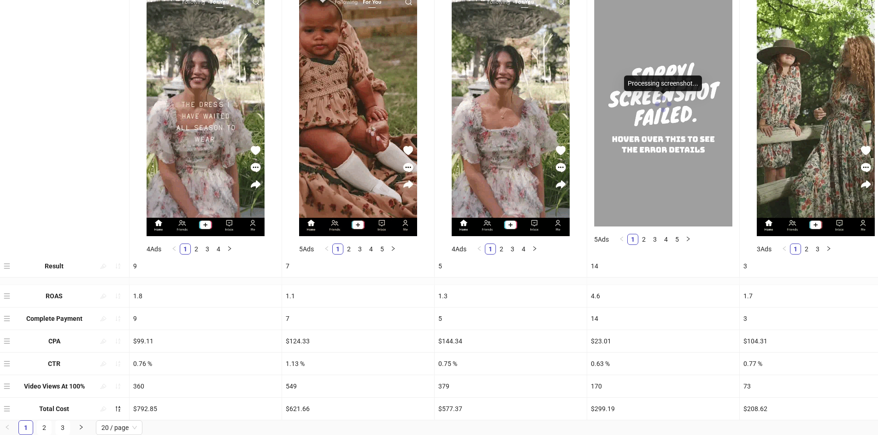
drag, startPoint x: 9, startPoint y: 310, endPoint x: 14, endPoint y: 264, distance: 45.4
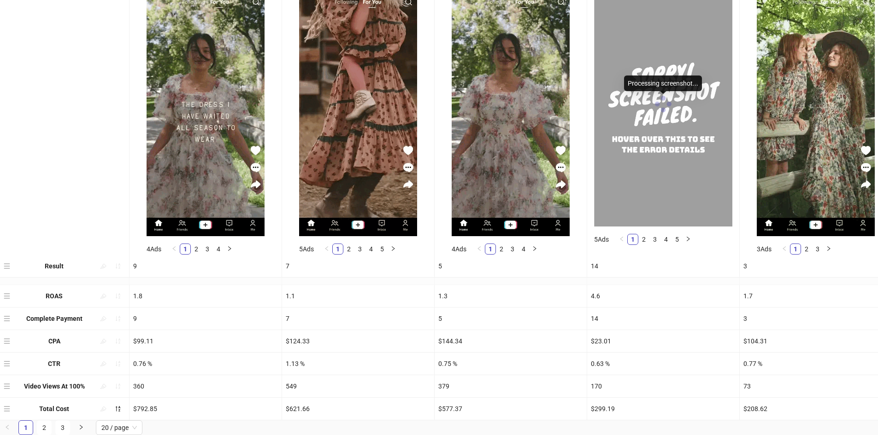
click at [14, 264] on div "Ad Name 69 | Video | Evergreen A/B Test - Florentina - With Copy v2 | Text Over…" at bounding box center [439, 188] width 878 height 466
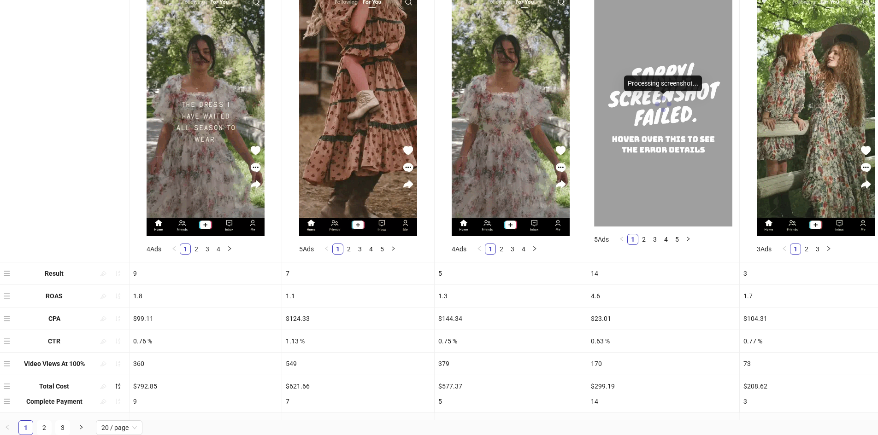
drag, startPoint x: 6, startPoint y: 311, endPoint x: 7, endPoint y: 392, distance: 81.1
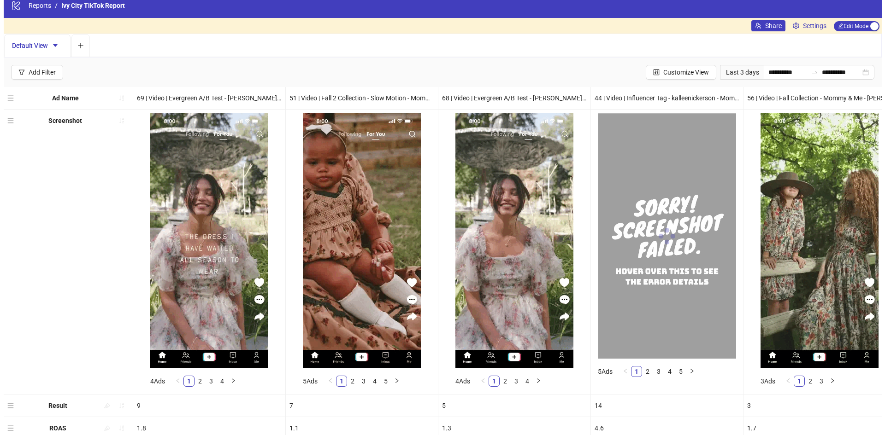
scroll to position [0, 0]
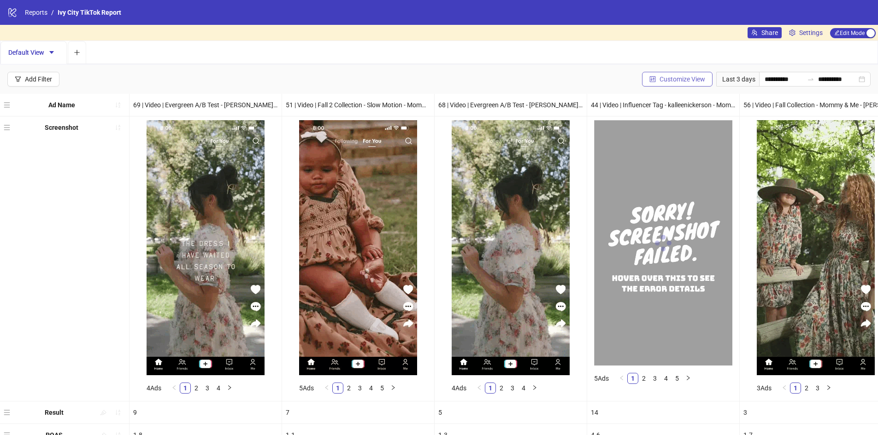
click at [691, 83] on span "Customize View" at bounding box center [682, 79] width 46 height 7
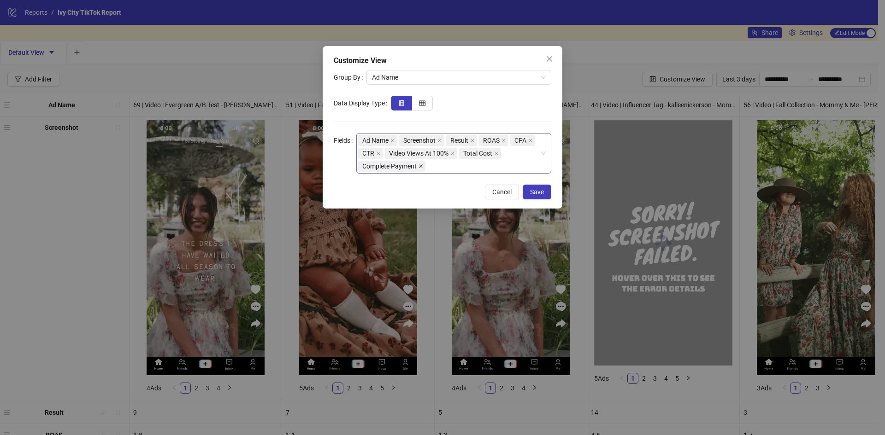
click at [422, 169] on span at bounding box center [420, 166] width 5 height 10
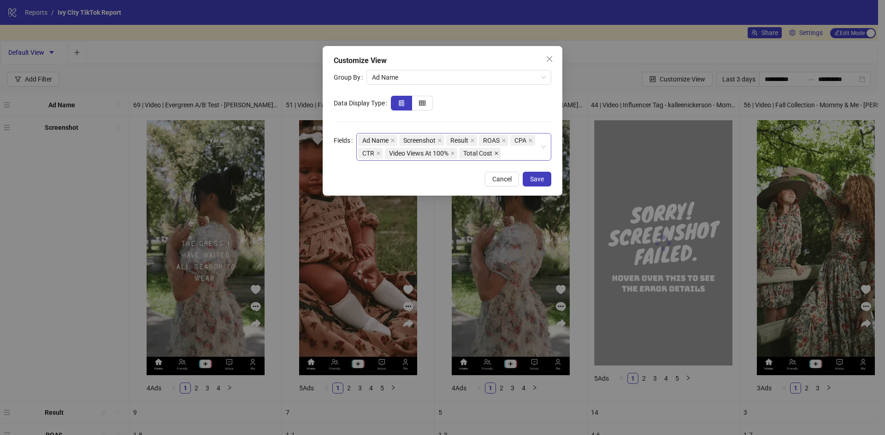
click at [498, 154] on icon "close" at bounding box center [496, 153] width 5 height 5
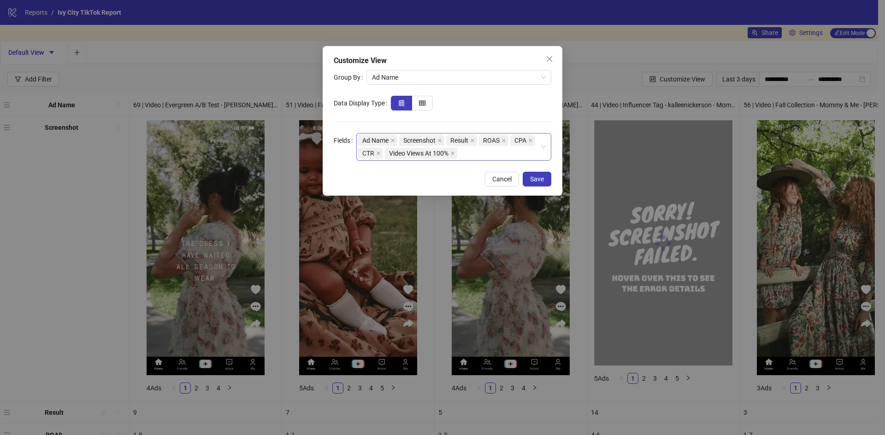
click at [501, 151] on div "Ad Name Screenshot Result ROAS CPA CTR Video Views At 100%" at bounding box center [449, 147] width 182 height 26
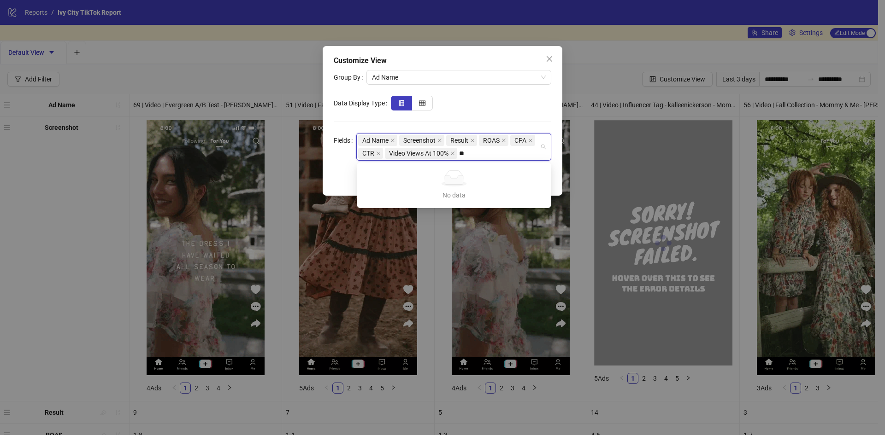
type input "*"
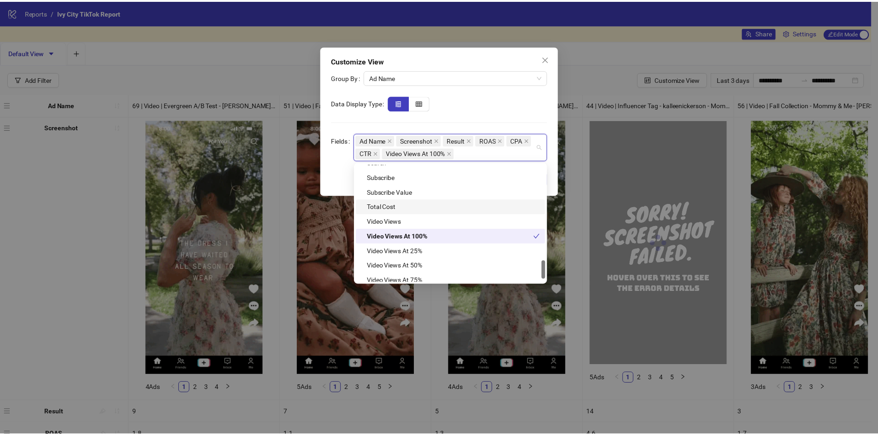
scroll to position [619, 0]
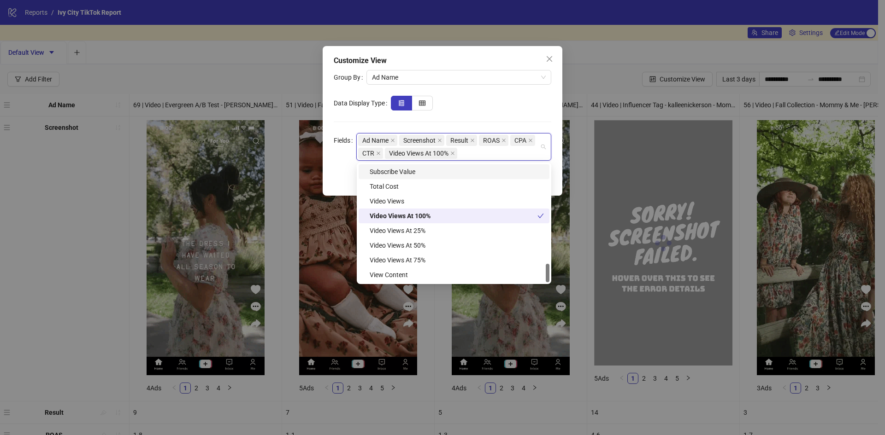
click at [522, 100] on div at bounding box center [471, 103] width 160 height 15
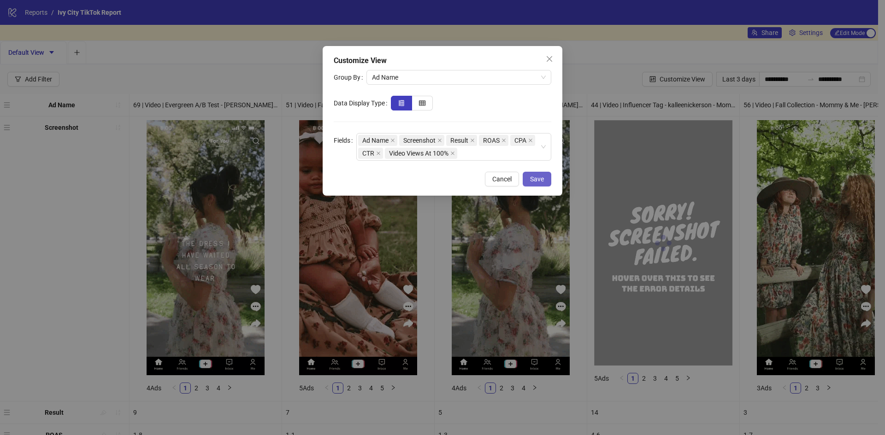
click at [541, 176] on span "Save" at bounding box center [537, 179] width 14 height 7
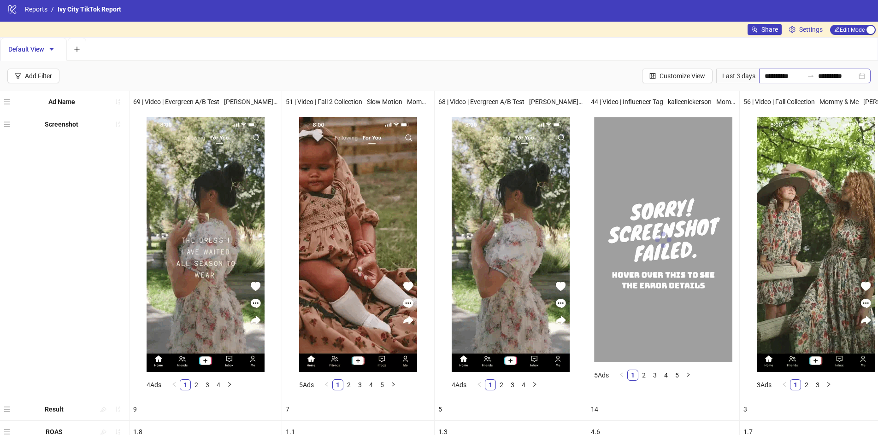
scroll to position [0, 0]
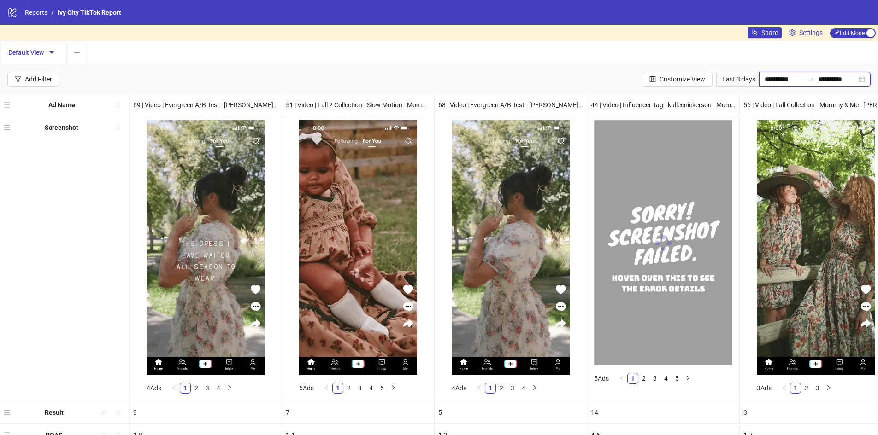
click at [771, 79] on input "**********" at bounding box center [783, 79] width 39 height 10
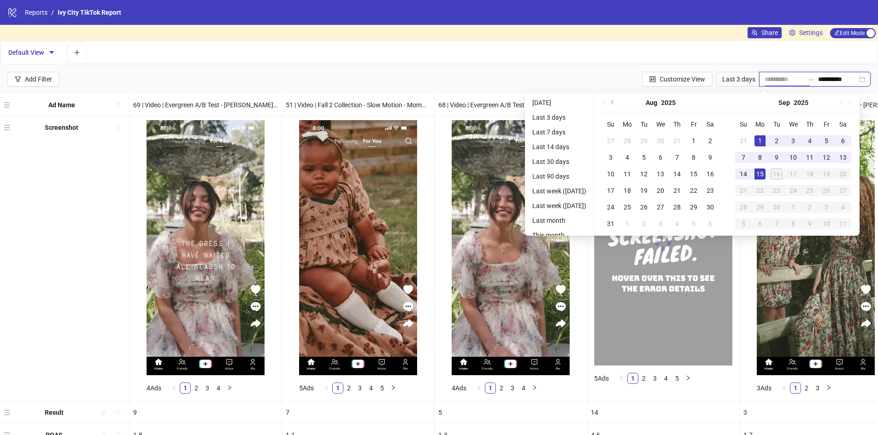
type input "**********"
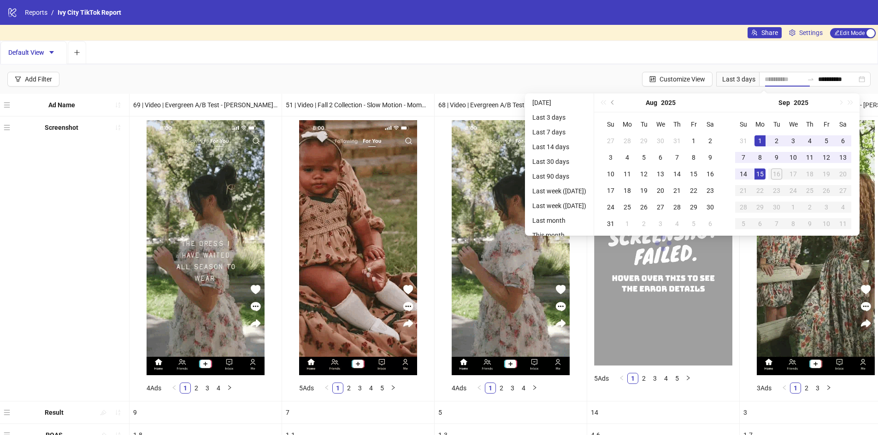
click at [763, 143] on td "1" at bounding box center [759, 141] width 17 height 17
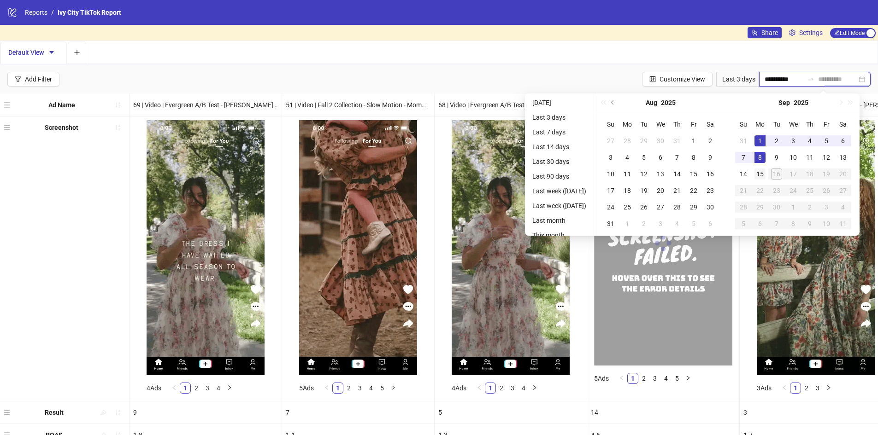
type input "**********"
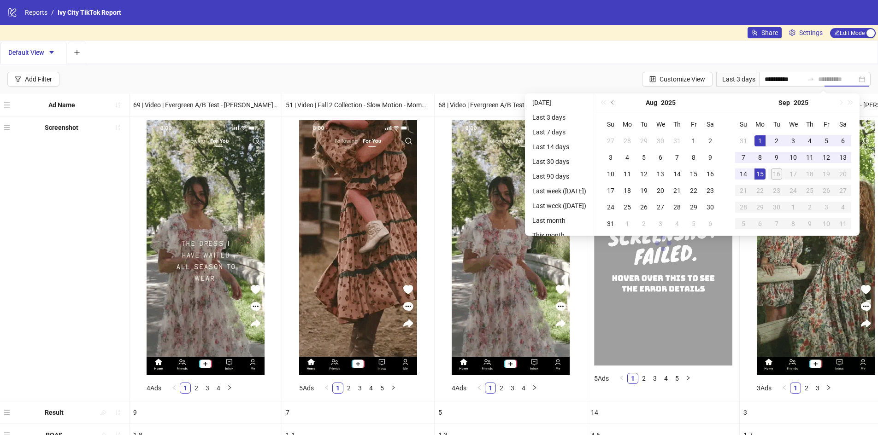
click at [765, 176] on div "15" at bounding box center [759, 174] width 11 height 11
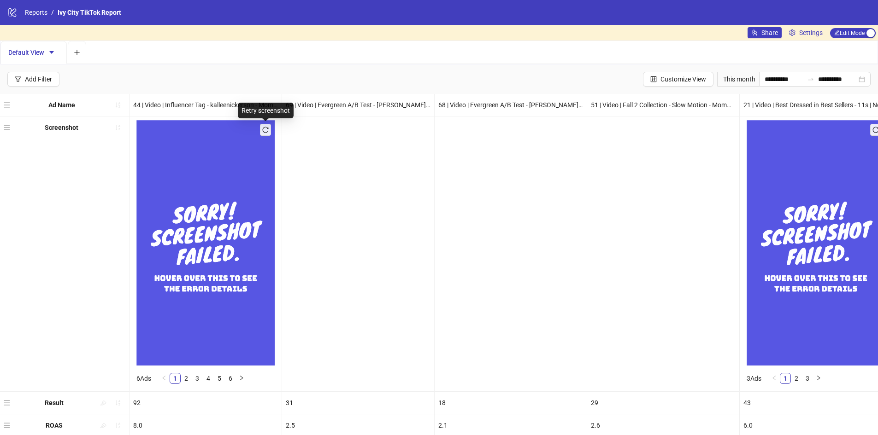
click at [267, 131] on icon "reload" at bounding box center [265, 130] width 6 height 6
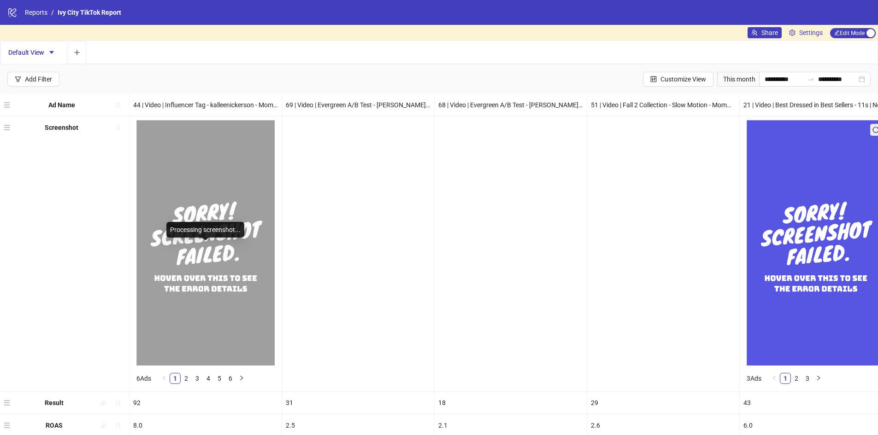
click at [256, 175] on img at bounding box center [205, 243] width 138 height 246
click at [846, 35] on span "Edit Mode Edit Mode" at bounding box center [853, 33] width 46 height 10
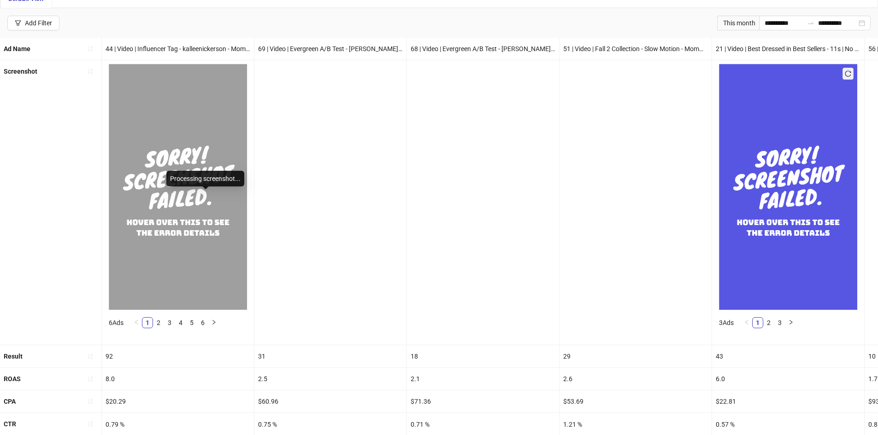
scroll to position [50, 0]
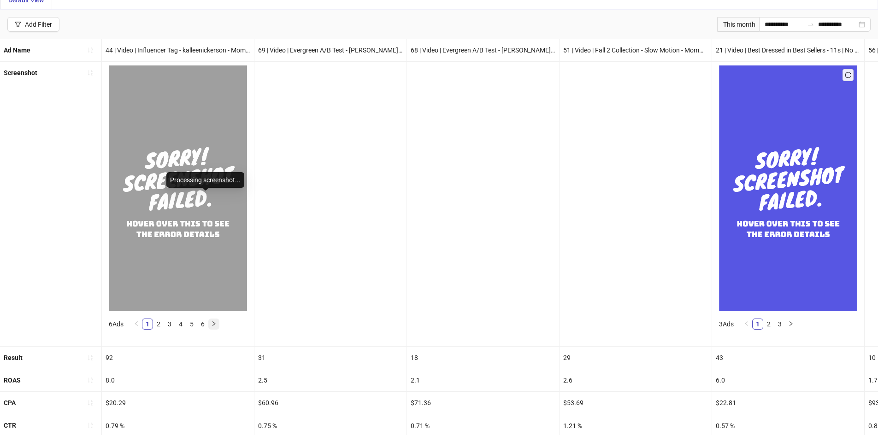
click at [212, 323] on button "button" at bounding box center [213, 324] width 11 height 11
click at [212, 323] on icon "right" at bounding box center [214, 324] width 6 height 6
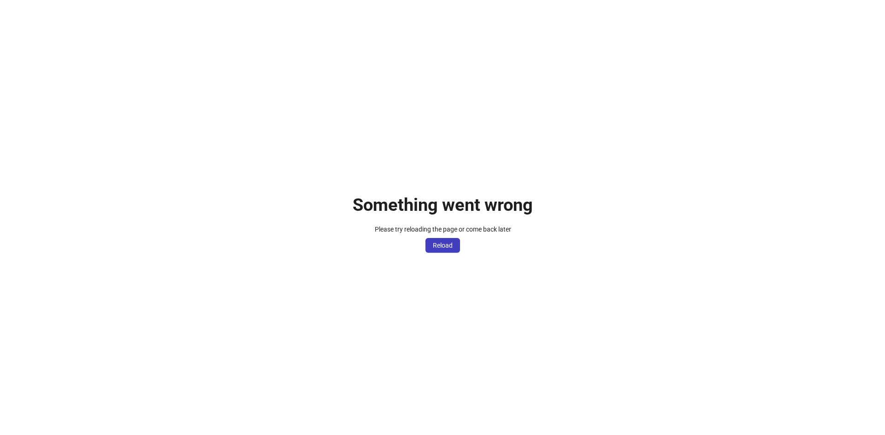
scroll to position [0, 0]
click at [212, 323] on div "Something went wrong Please try reloading the page or come back later Reload" at bounding box center [442, 217] width 885 height 435
click at [443, 245] on span "Reload" at bounding box center [443, 245] width 20 height 7
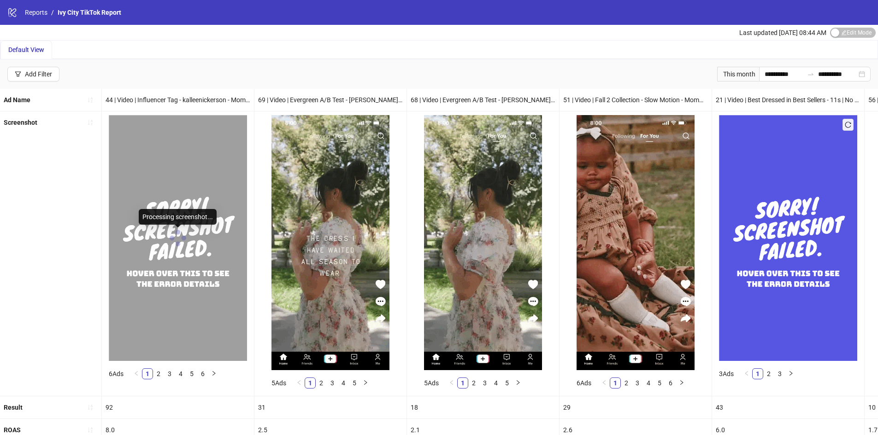
click at [171, 243] on span at bounding box center [177, 238] width 15 height 15
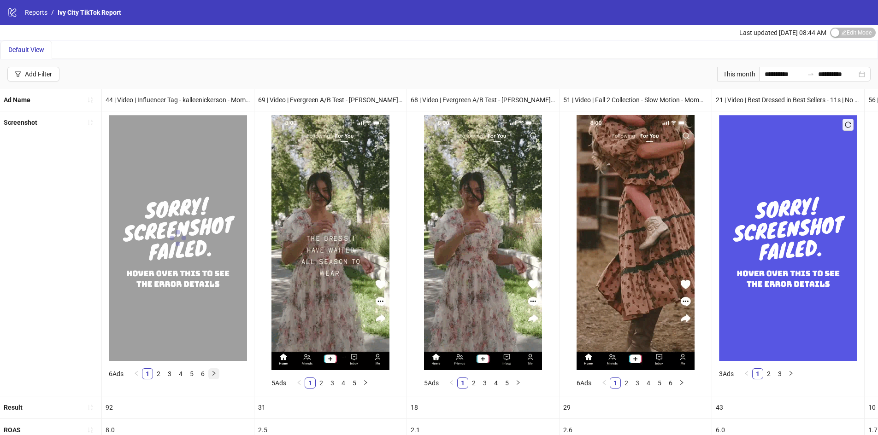
click at [215, 375] on icon "right" at bounding box center [214, 374] width 6 height 6
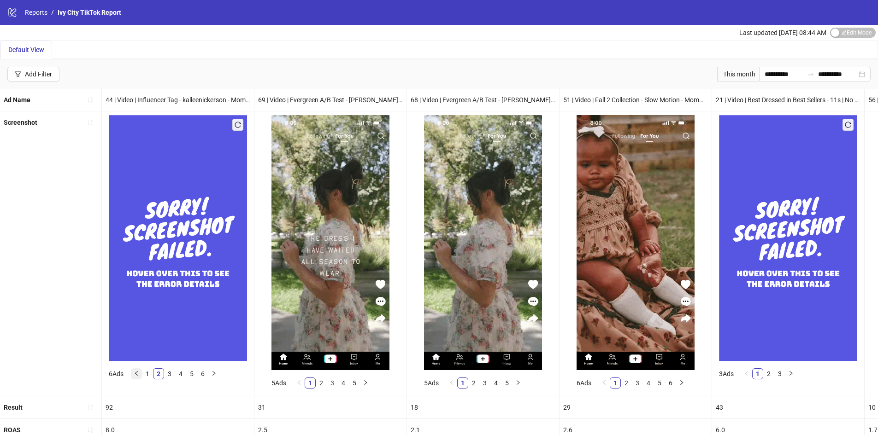
click at [139, 374] on icon "left" at bounding box center [137, 374] width 6 height 6
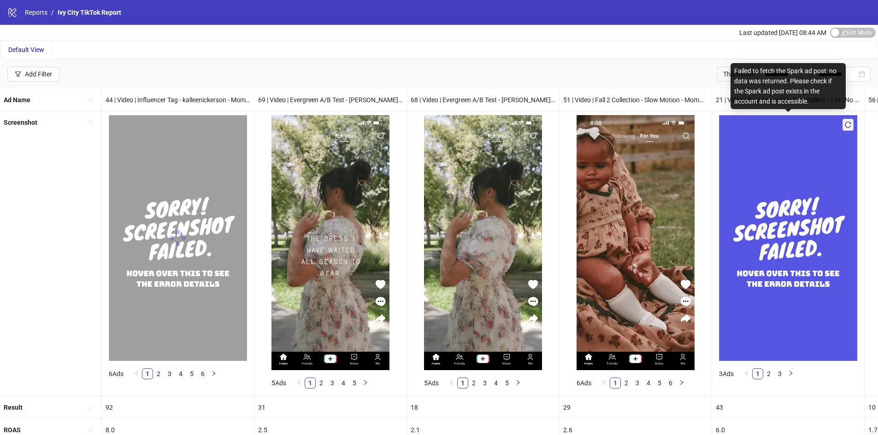
click at [852, 125] on button "button" at bounding box center [847, 125] width 11 height 12
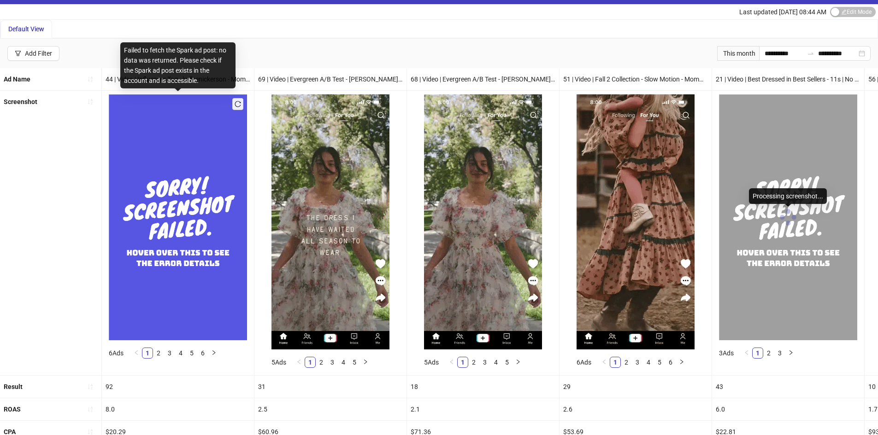
scroll to position [92, 0]
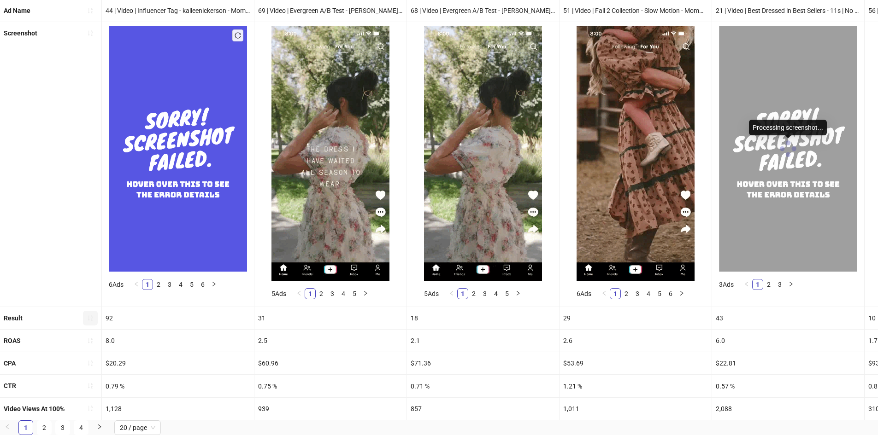
click at [91, 315] on icon "sort-ascending" at bounding box center [90, 318] width 6 height 6
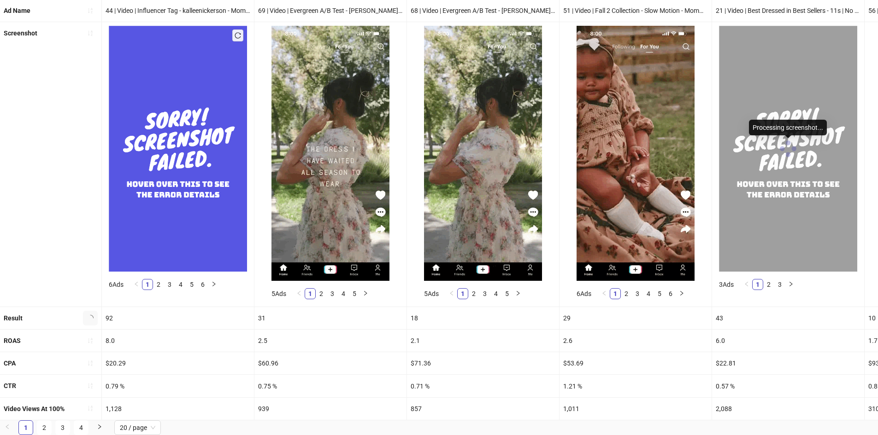
scroll to position [0, 0]
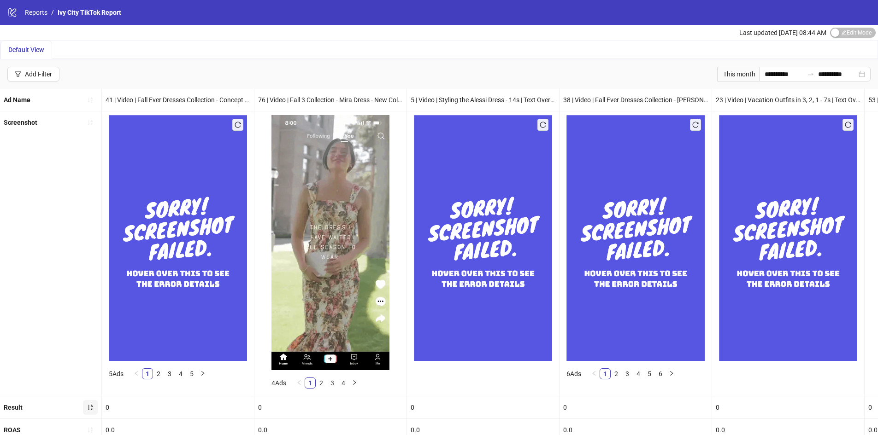
click at [92, 405] on icon "sort-ascending" at bounding box center [90, 408] width 5 height 6
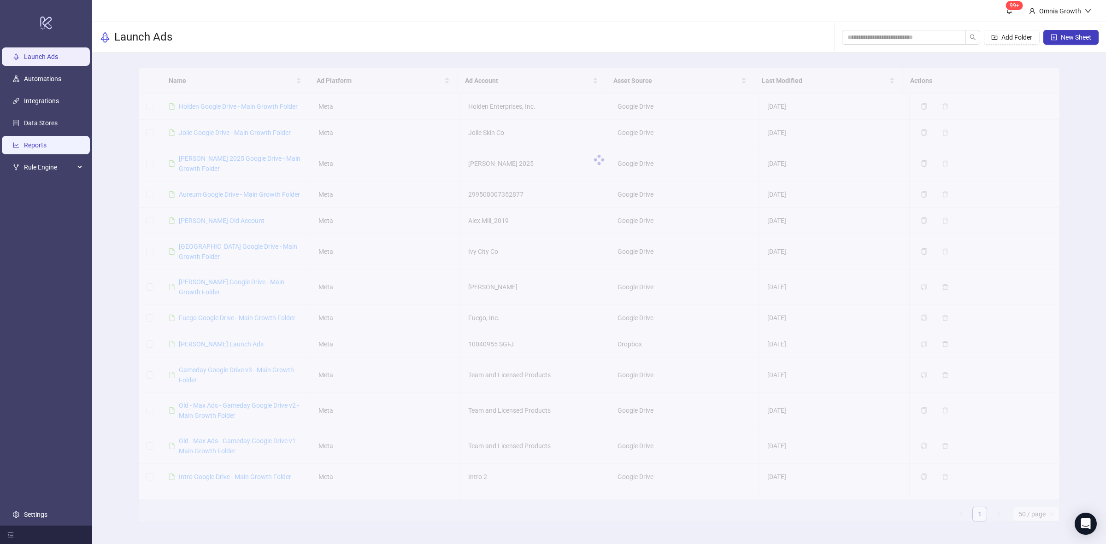
click at [37, 144] on link "Reports" at bounding box center [35, 144] width 23 height 7
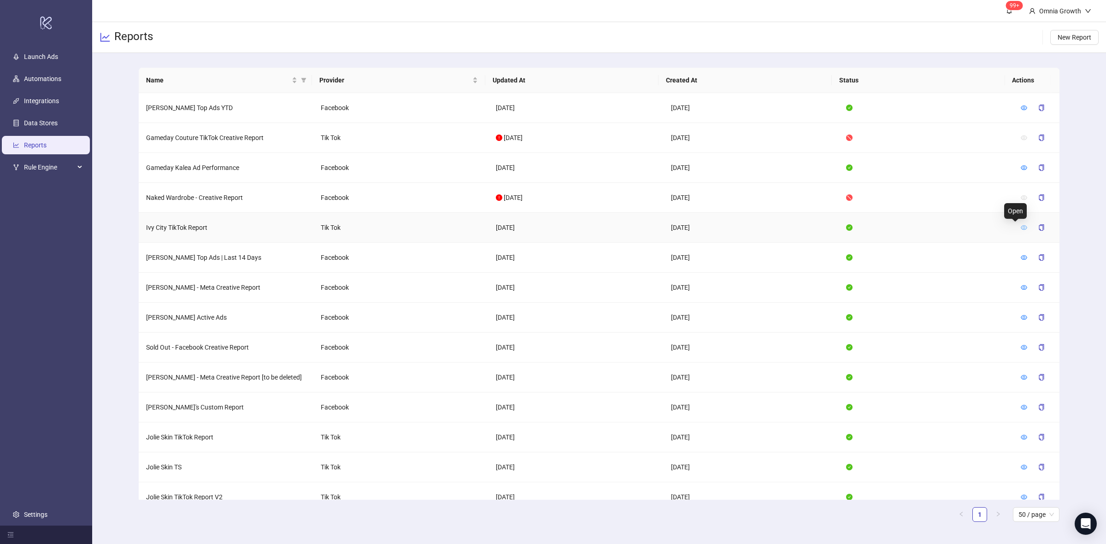
click at [1020, 227] on icon "eye" at bounding box center [1023, 227] width 6 height 6
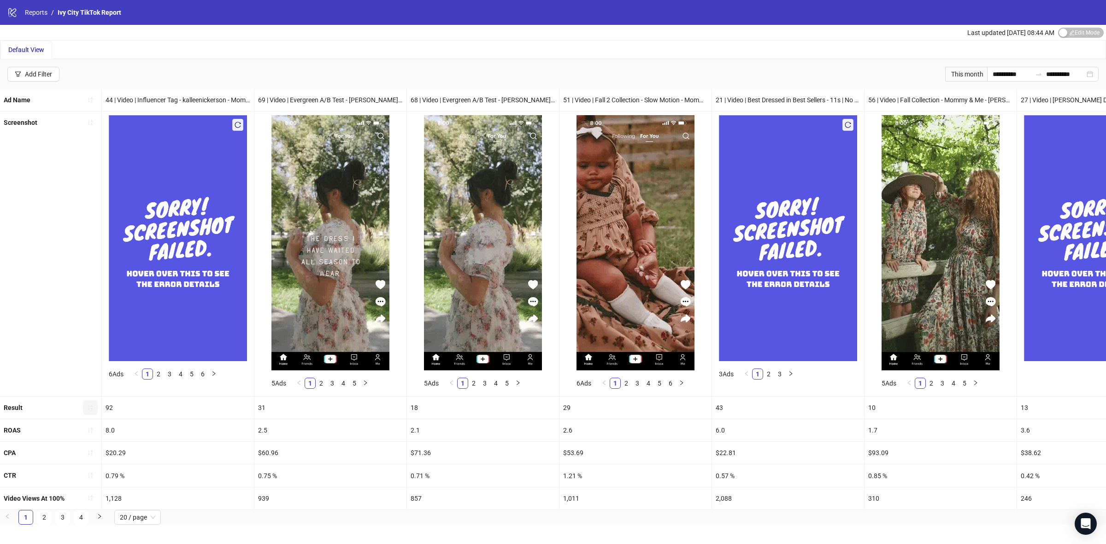
click at [91, 408] on icon "sort-ascending" at bounding box center [90, 407] width 6 height 6
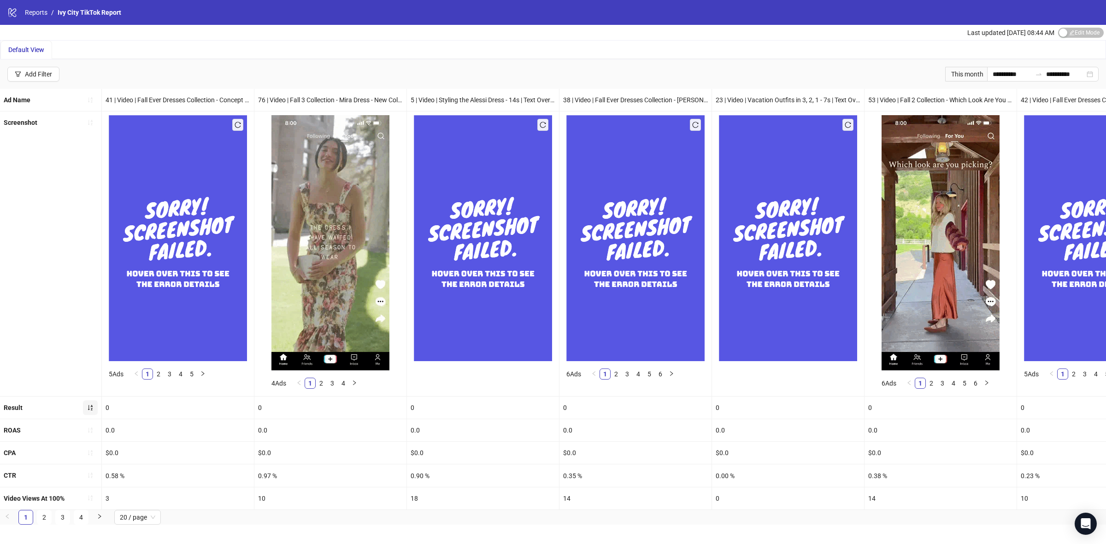
click at [91, 399] on div "Result" at bounding box center [50, 408] width 101 height 22
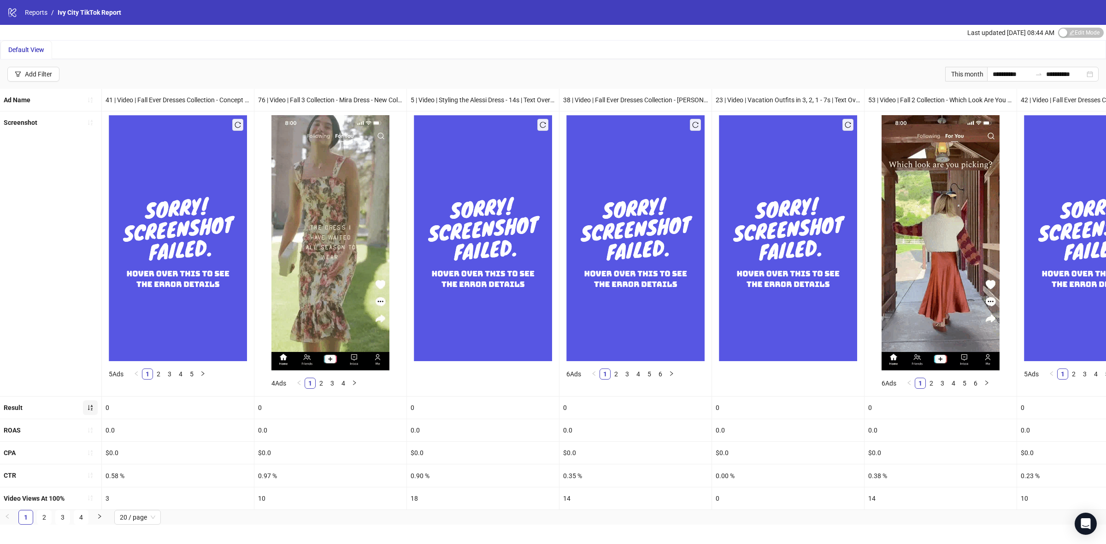
click at [88, 407] on icon "sort-ascending" at bounding box center [90, 407] width 6 height 6
